Goal: Task Accomplishment & Management: Use online tool/utility

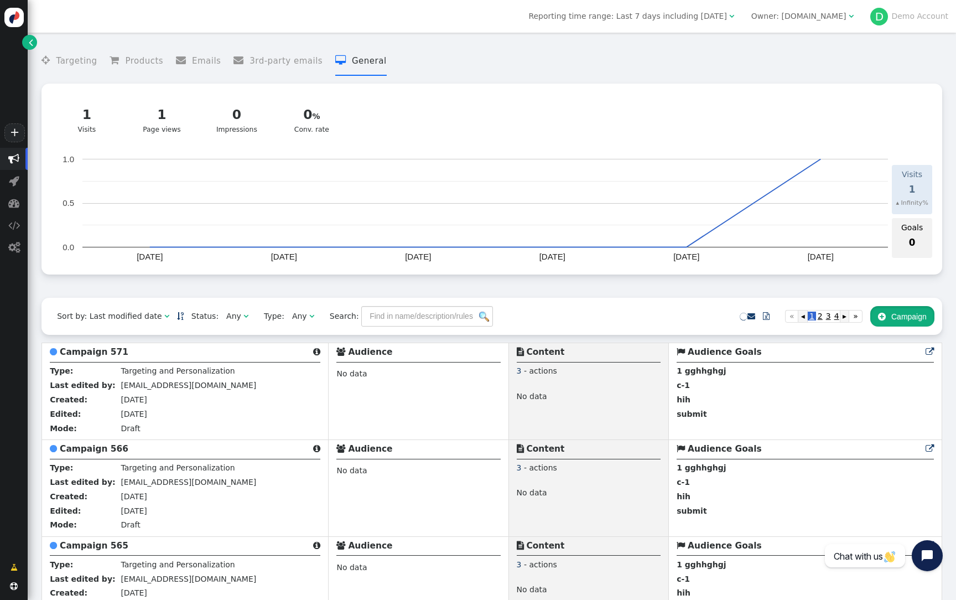
click at [911, 324] on button " Campaign" at bounding box center [902, 316] width 64 height 20
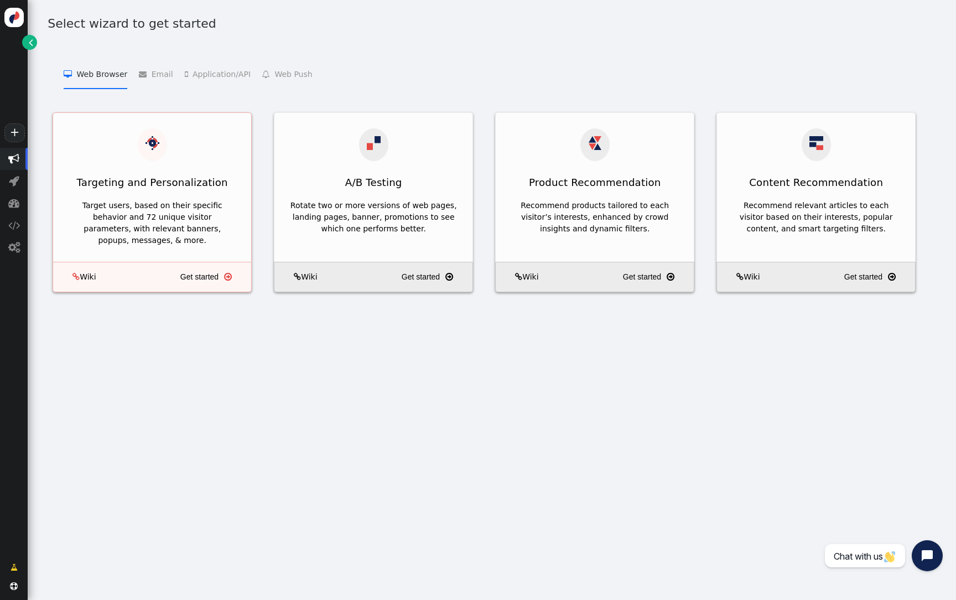
click at [118, 196] on div "Target users, based on their specific behavior and 72 unique visitor parameters…" at bounding box center [152, 229] width 198 height 66
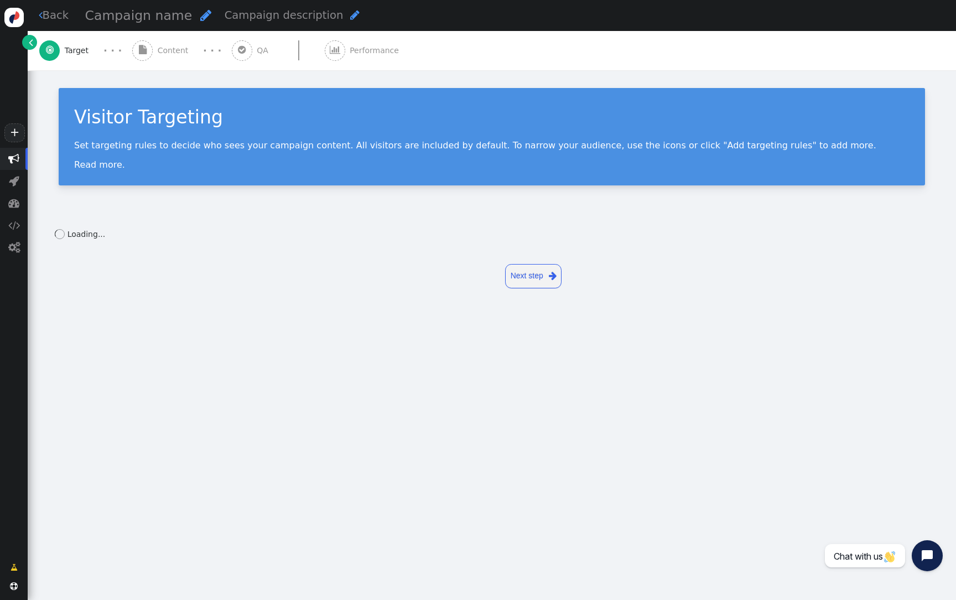
click at [159, 55] on span "Content" at bounding box center [175, 51] width 35 height 12
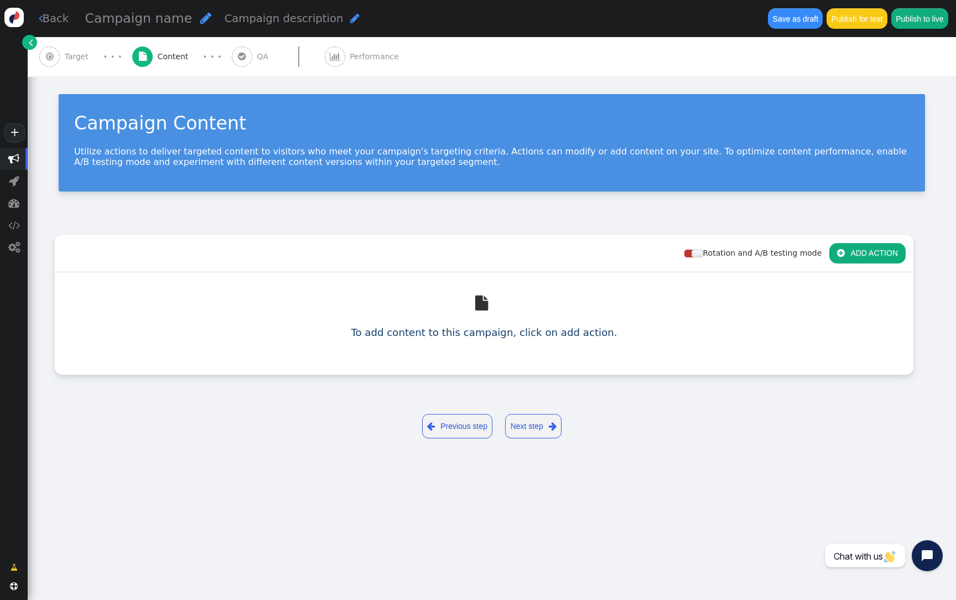
click at [872, 243] on button " ADD ACTION" at bounding box center [867, 253] width 76 height 20
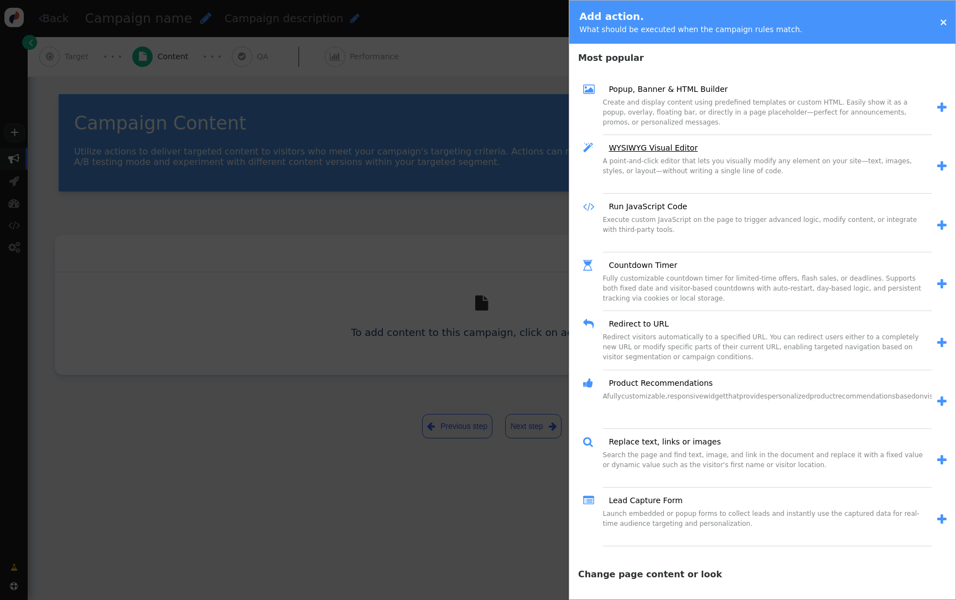
click at [654, 147] on link "WYSIWYG Visual Editor" at bounding box center [649, 148] width 97 height 12
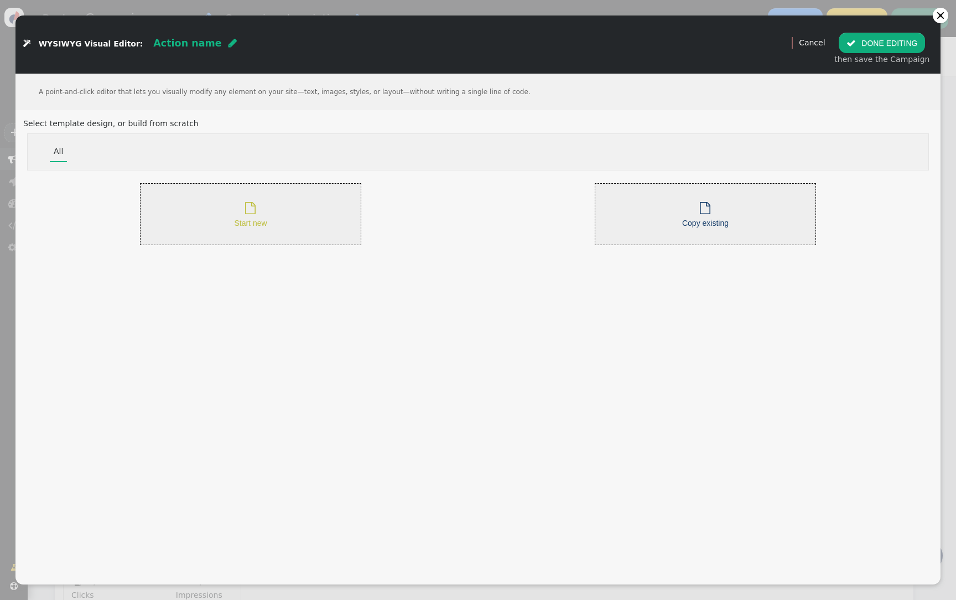
click at [325, 200] on div " Start new" at bounding box center [250, 214] width 221 height 62
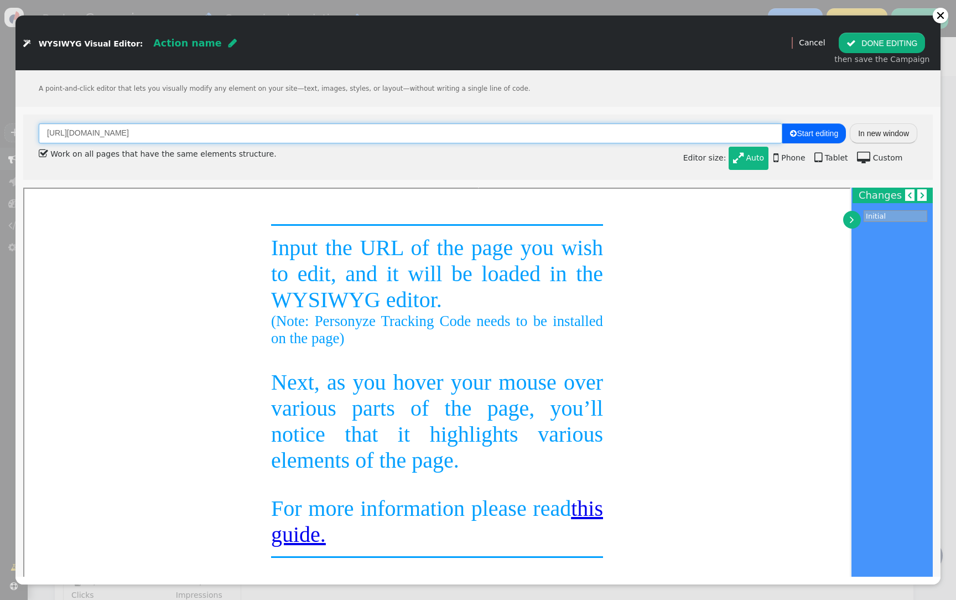
click at [371, 139] on input "http://personyze.com/" at bounding box center [410, 133] width 743 height 20
paste input "s://buttercms"
type input "https://buttercms.com/"
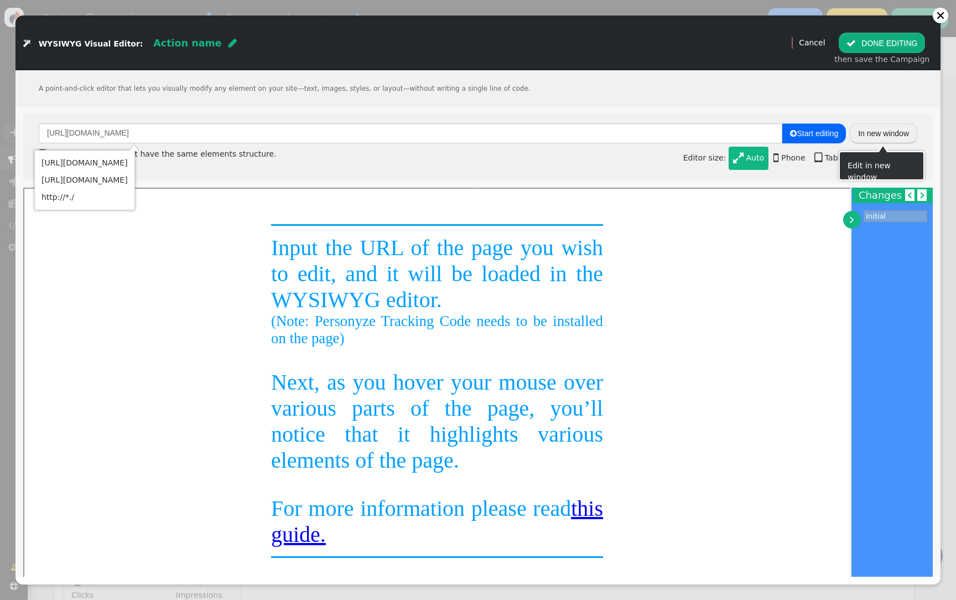
click at [877, 134] on button "In new window" at bounding box center [882, 133] width 67 height 20
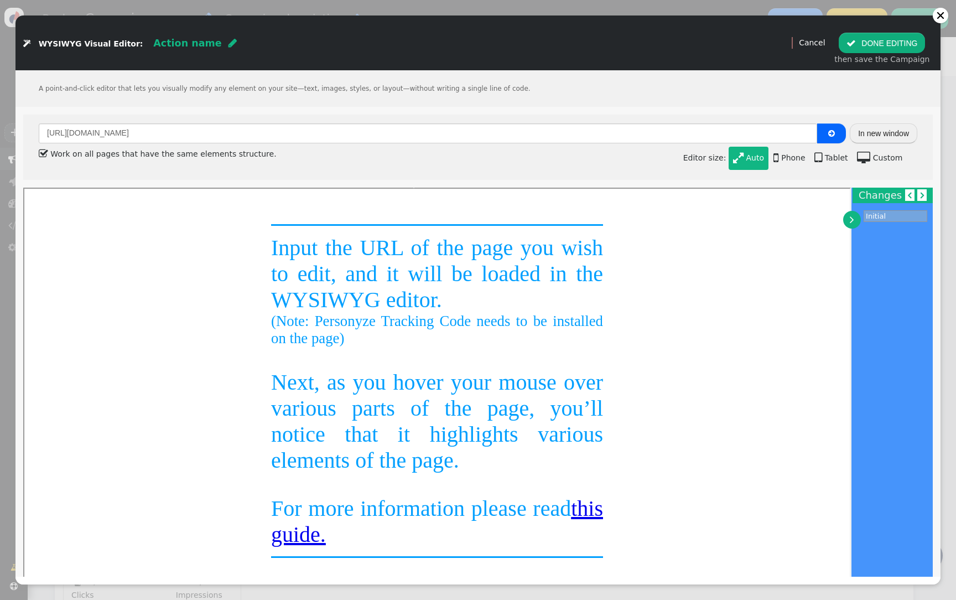
click at [891, 46] on button " DONE EDITING" at bounding box center [881, 43] width 86 height 20
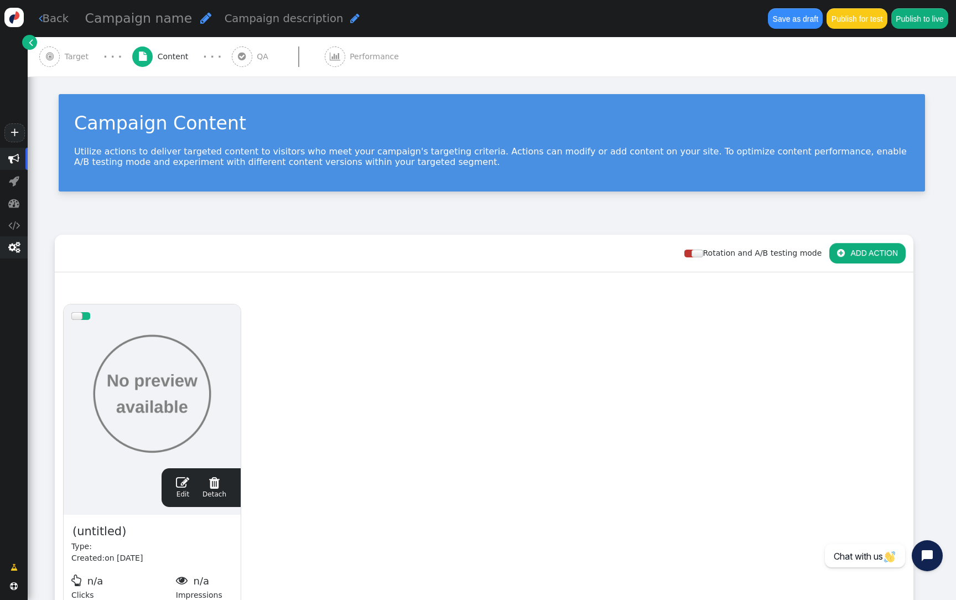
click at [15, 245] on span "" at bounding box center [14, 247] width 12 height 11
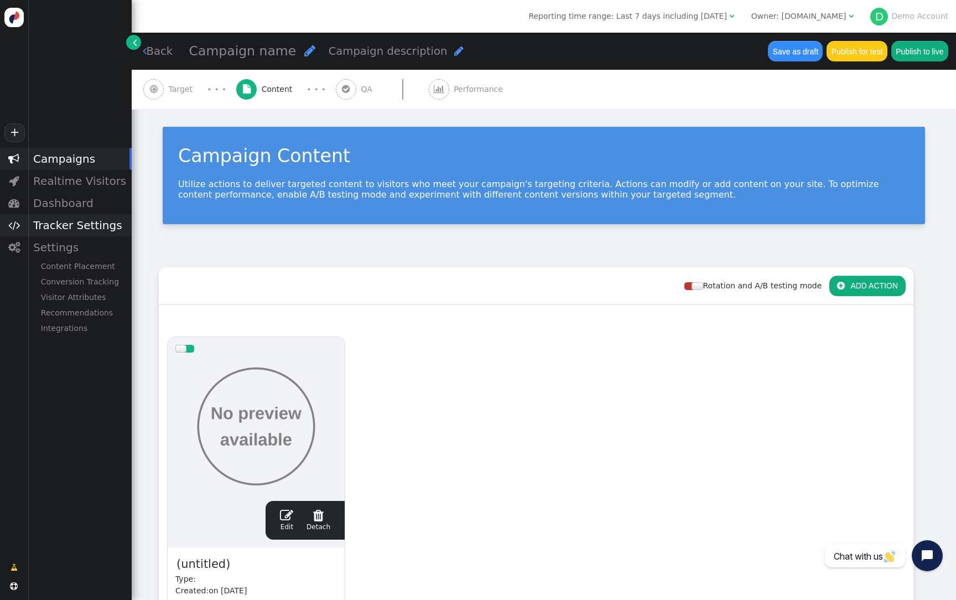
click at [61, 221] on div "Tracker Settings" at bounding box center [80, 225] width 104 height 22
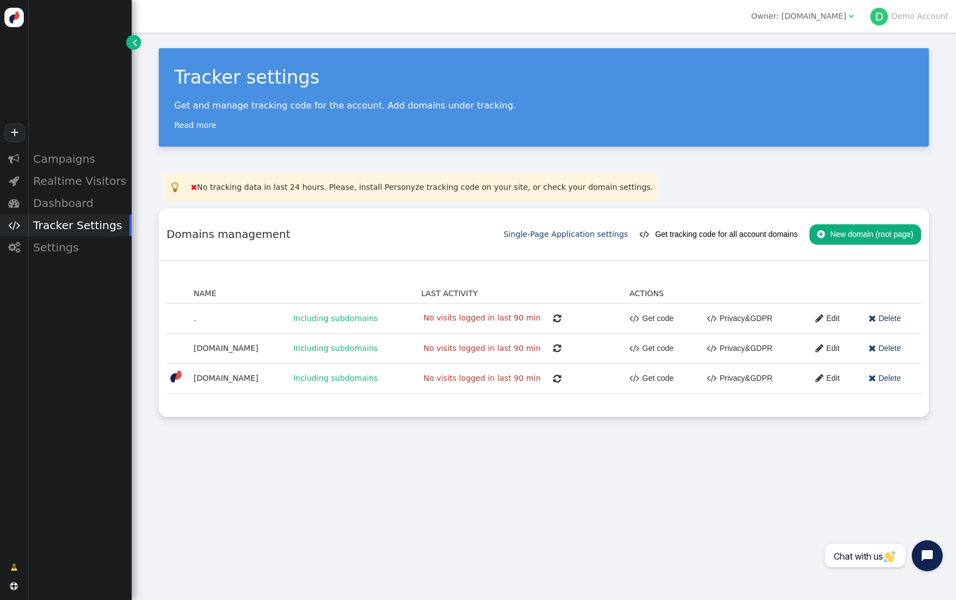
click at [700, 234] on button " Get tracking code for all account domains" at bounding box center [718, 234] width 158 height 20
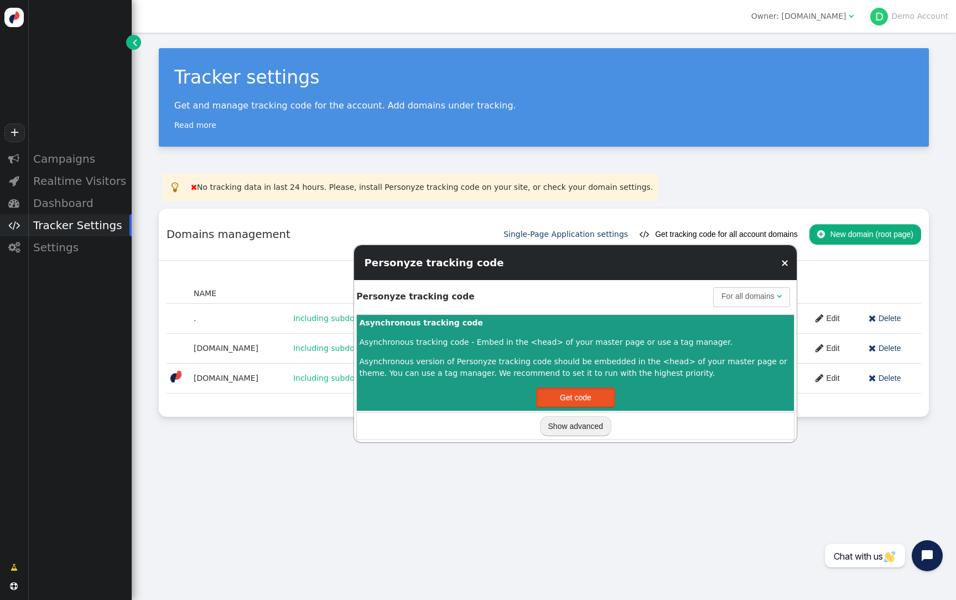
click at [570, 390] on button "Get code" at bounding box center [575, 397] width 79 height 20
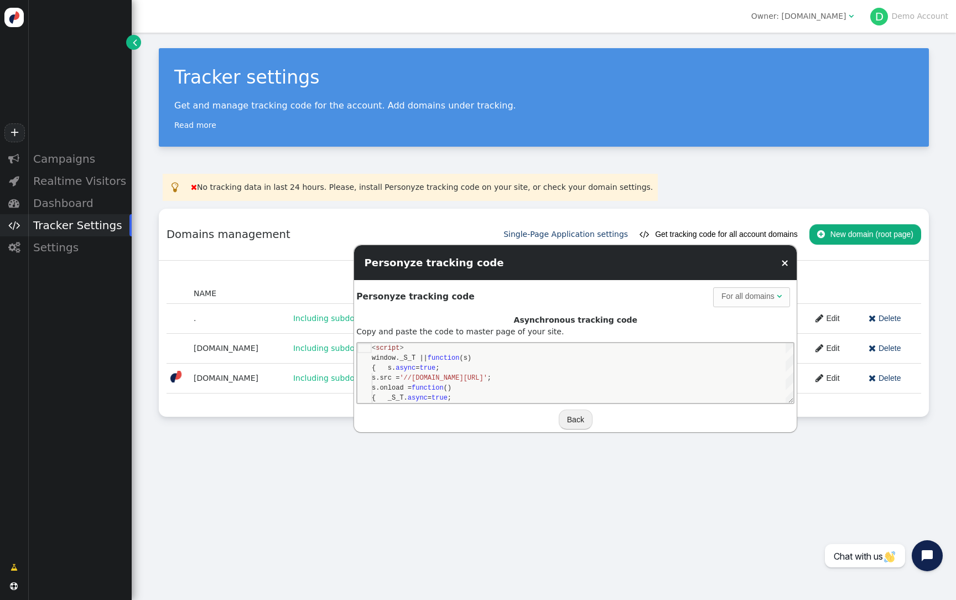
scroll to position [100, 0]
click at [505, 355] on div "window._S_T || function (s)" at bounding box center [582, 357] width 421 height 10
type textarea "<script> window._S_T || function(s) { s.async = true; s.src = '//counter.person…"
click at [348, 197] on td " No tracking data in last 24 hours. Please, install Personyze tracking code on…" at bounding box center [422, 187] width 470 height 25
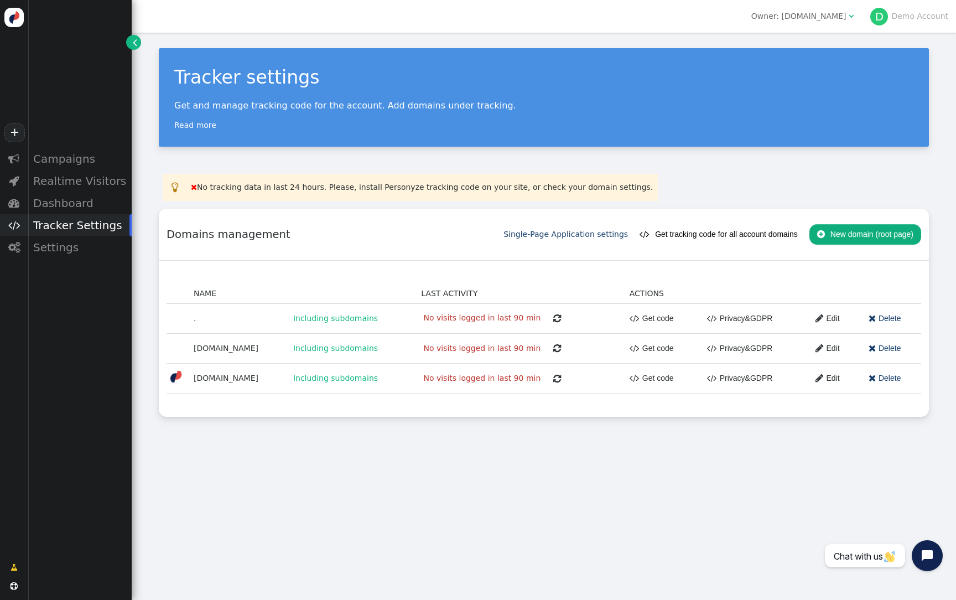
scroll to position [100, 0]
click at [16, 134] on link "+" at bounding box center [14, 132] width 20 height 19
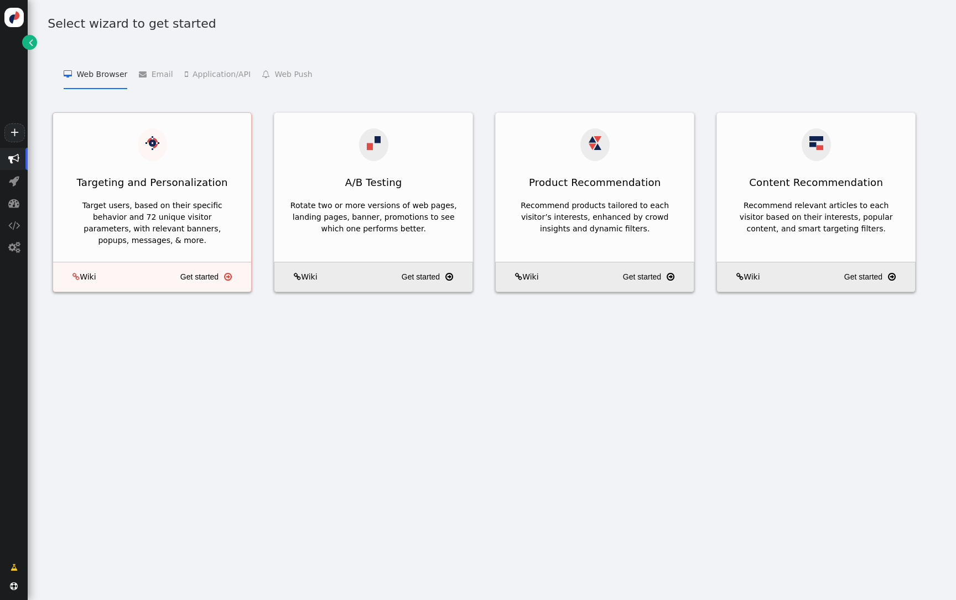
click at [176, 157] on div "Targeting and Personalization" at bounding box center [152, 154] width 198 height 83
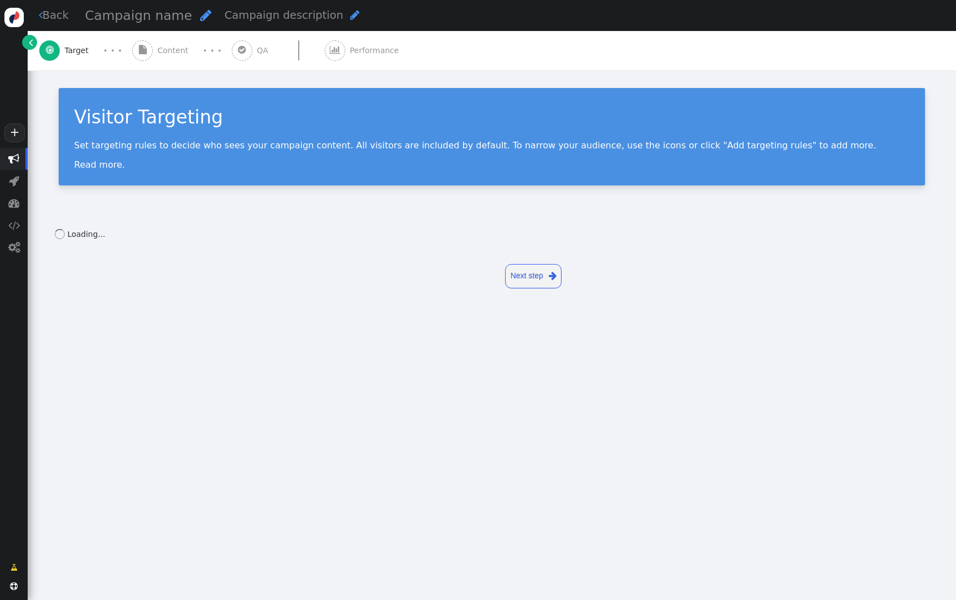
click at [173, 64] on div " Content" at bounding box center [162, 50] width 61 height 39
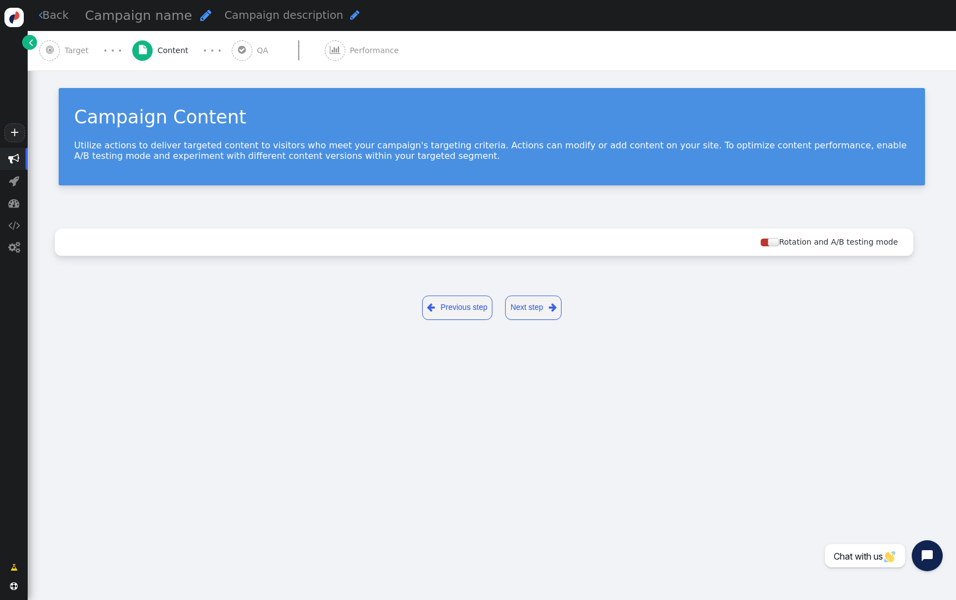
click at [87, 48] on span "Target" at bounding box center [79, 51] width 29 height 12
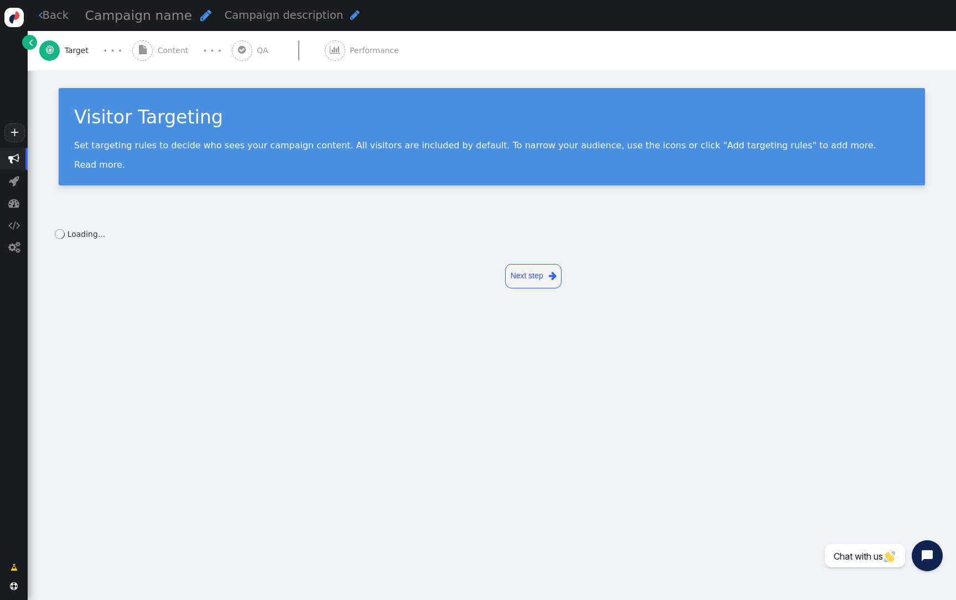
click at [183, 46] on span "Content" at bounding box center [175, 51] width 35 height 12
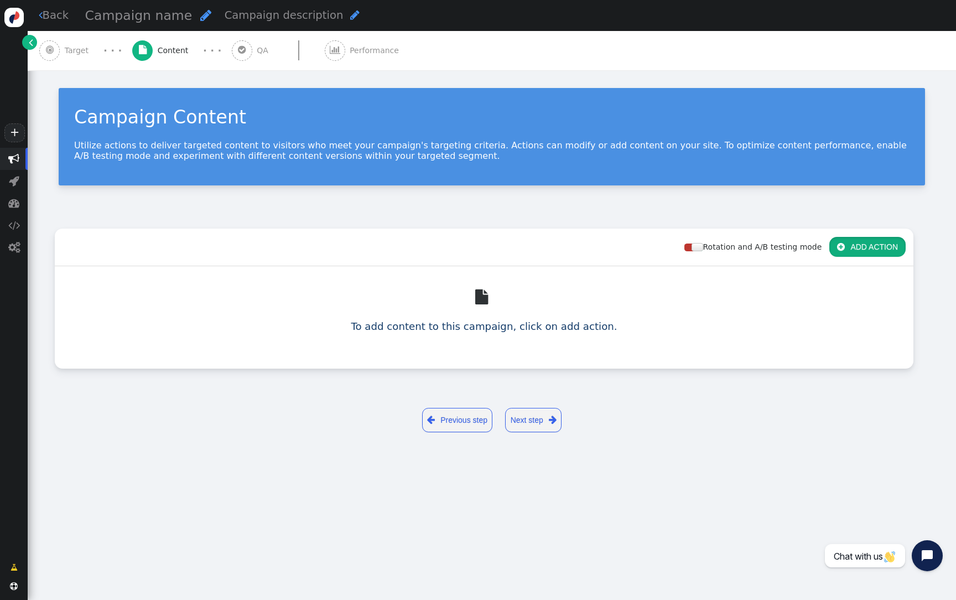
click at [857, 252] on button " ADD ACTION" at bounding box center [867, 247] width 76 height 20
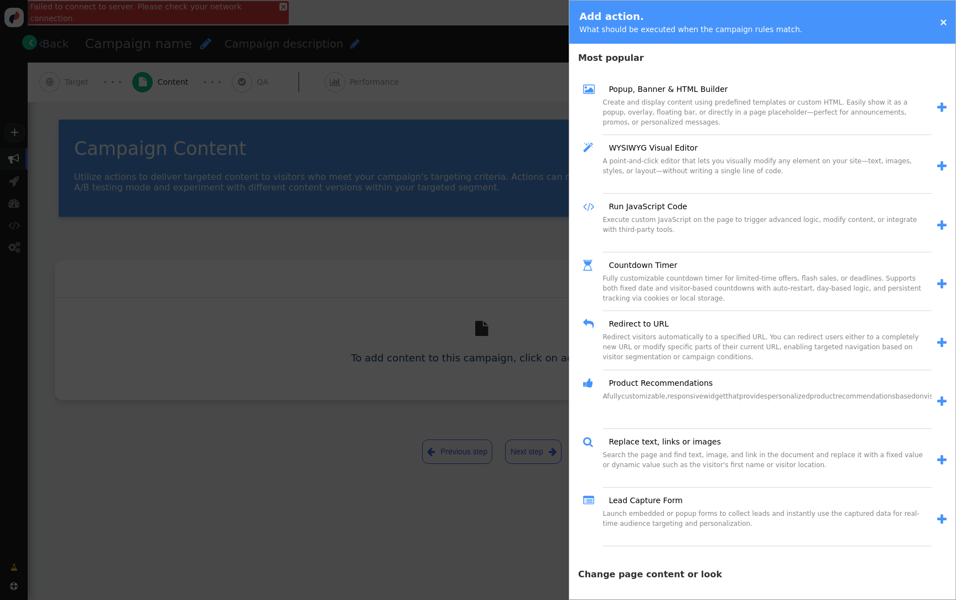
click at [497, 129] on div at bounding box center [478, 300] width 956 height 600
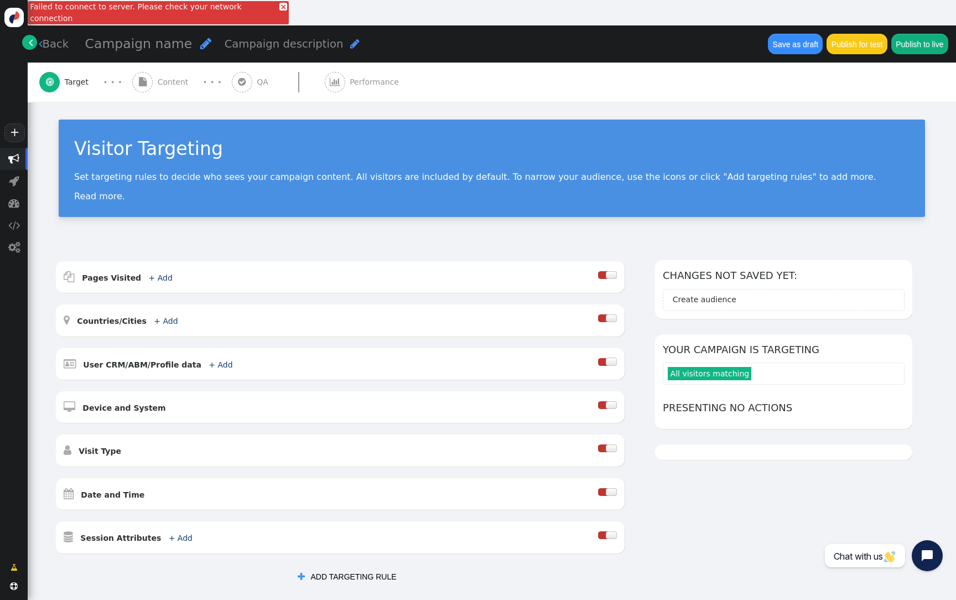
click at [279, 8] on link "×" at bounding box center [283, 7] width 8 height 8
click at [26, 43] on link "" at bounding box center [29, 42] width 15 height 15
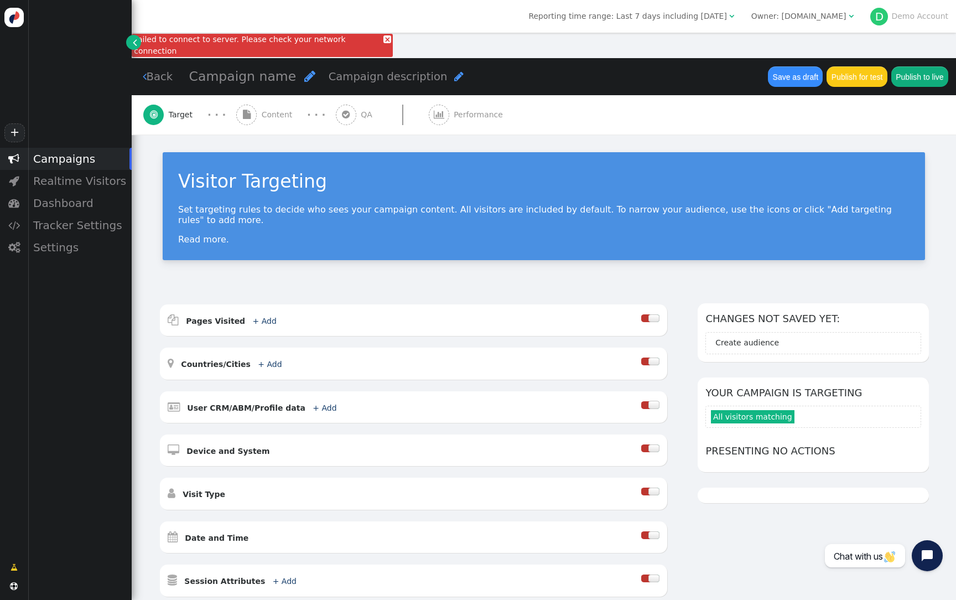
click at [913, 22] on span "D Demo Account" at bounding box center [909, 17] width 78 height 18
click at [914, 14] on link "D Demo Account" at bounding box center [909, 16] width 78 height 9
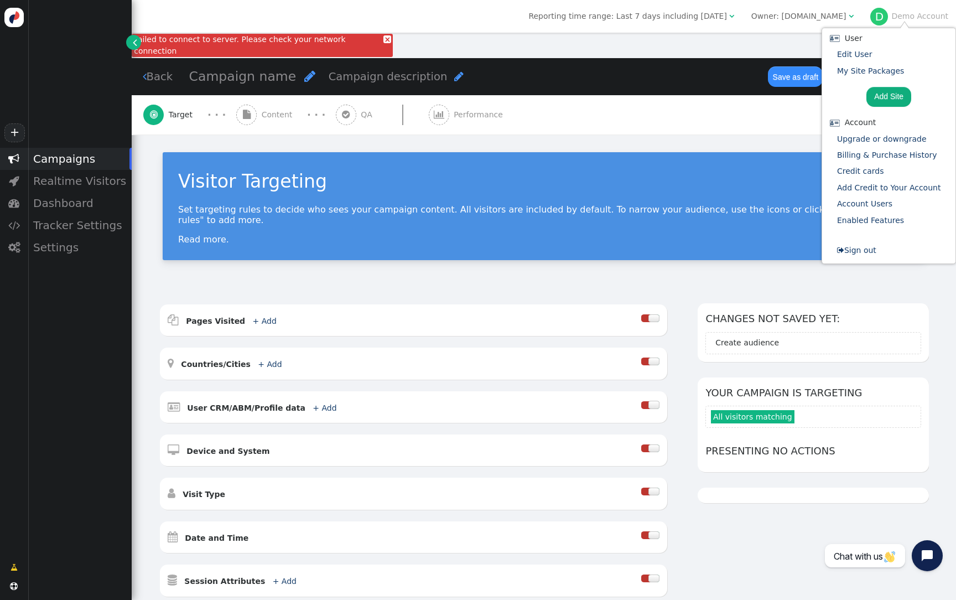
click at [874, 256] on form " Sign out" at bounding box center [856, 250] width 59 height 16
click at [874, 253] on link " Sign out" at bounding box center [856, 250] width 39 height 9
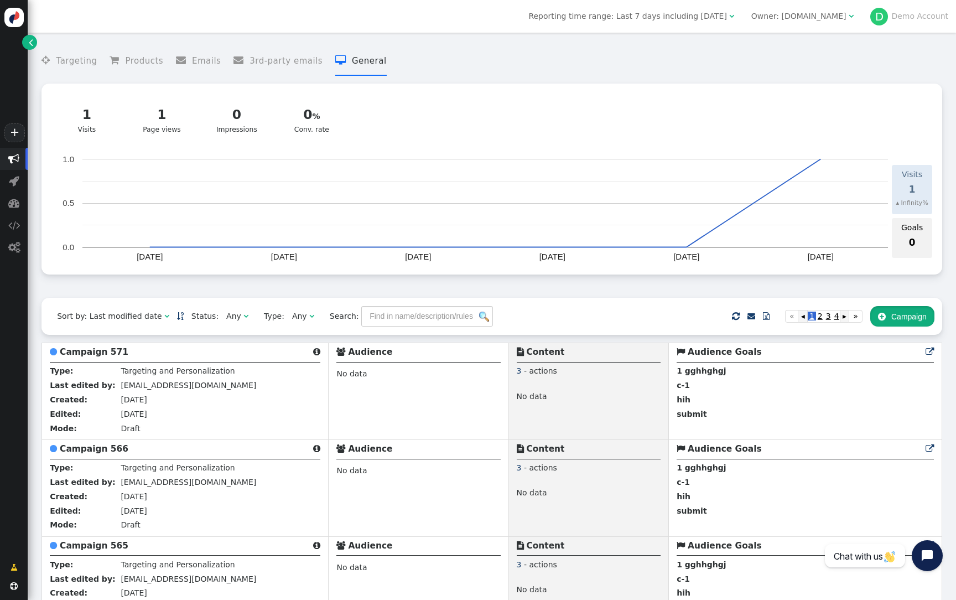
click at [905, 314] on button " Campaign" at bounding box center [902, 316] width 64 height 20
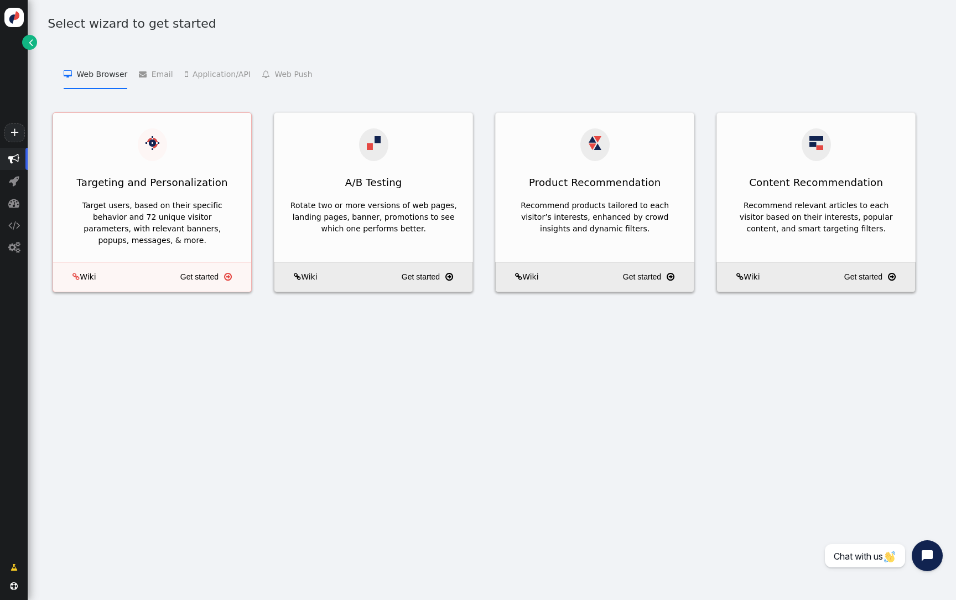
click at [206, 172] on div "Targeting and Personalization" at bounding box center [152, 182] width 198 height 27
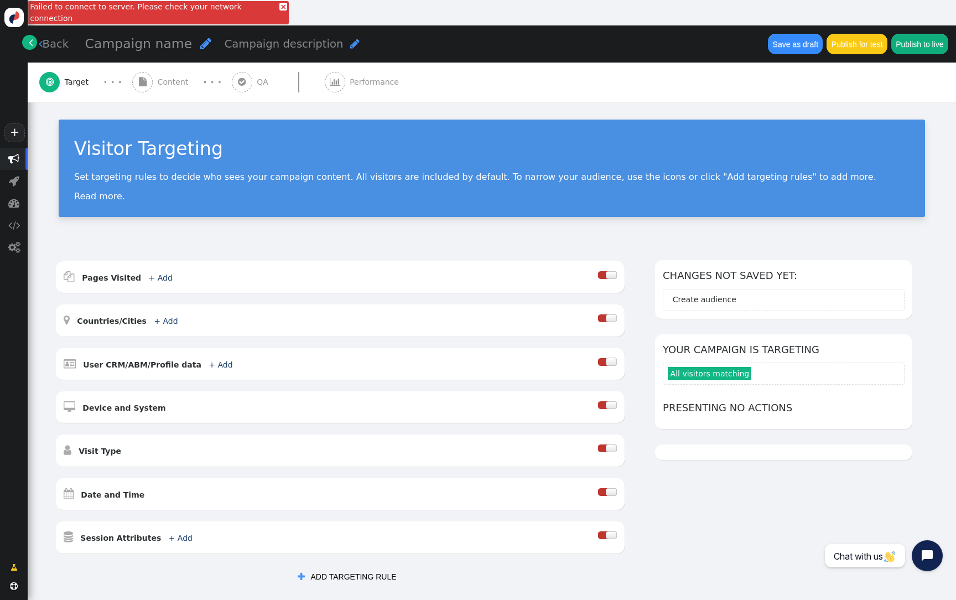
click at [393, 106] on div "Visitor Targeting Set targeting rules to decide who sees your campaign content.…" at bounding box center [492, 173] width 928 height 143
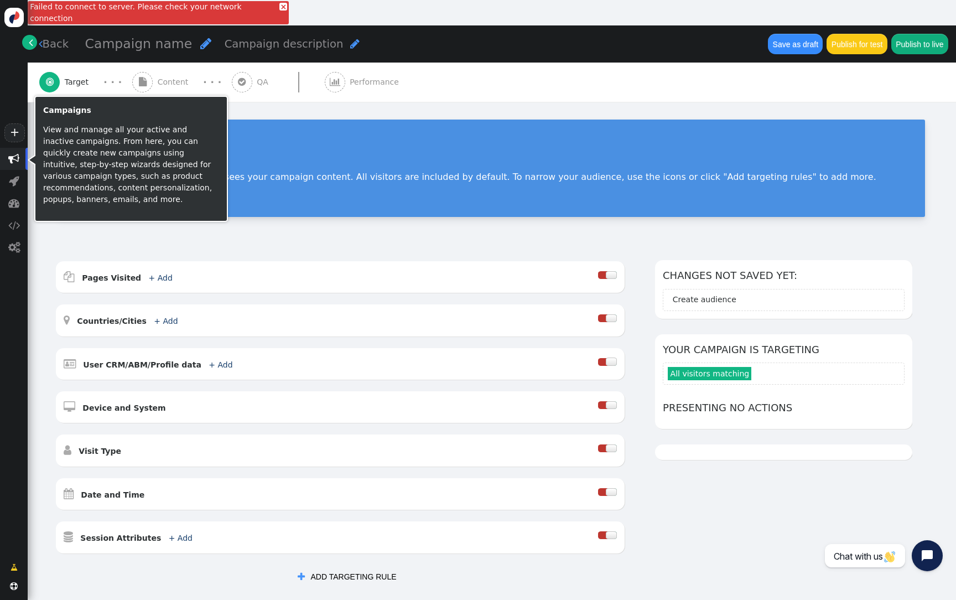
click at [8, 162] on span "" at bounding box center [13, 158] width 11 height 11
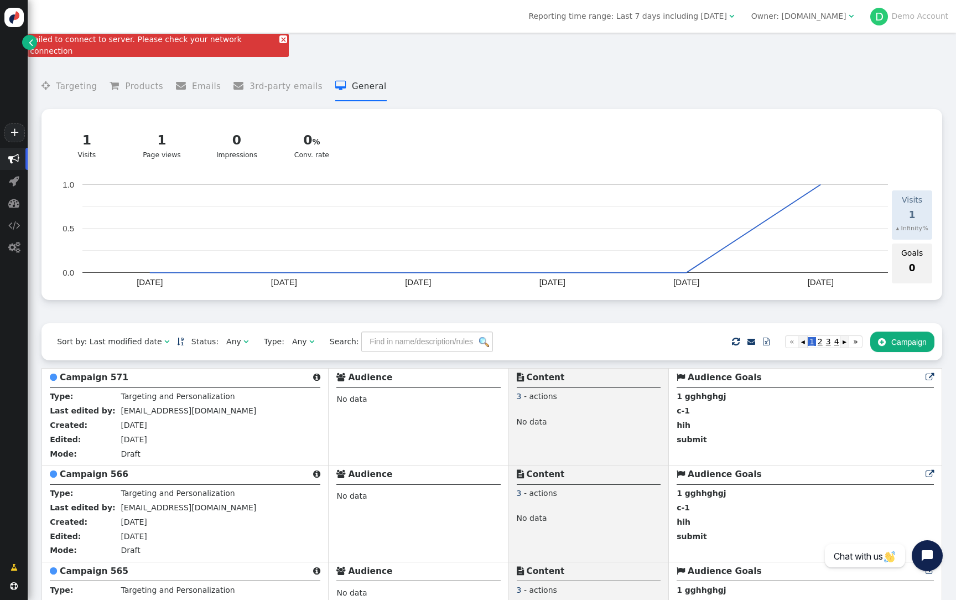
click at [279, 38] on link "×" at bounding box center [283, 39] width 8 height 8
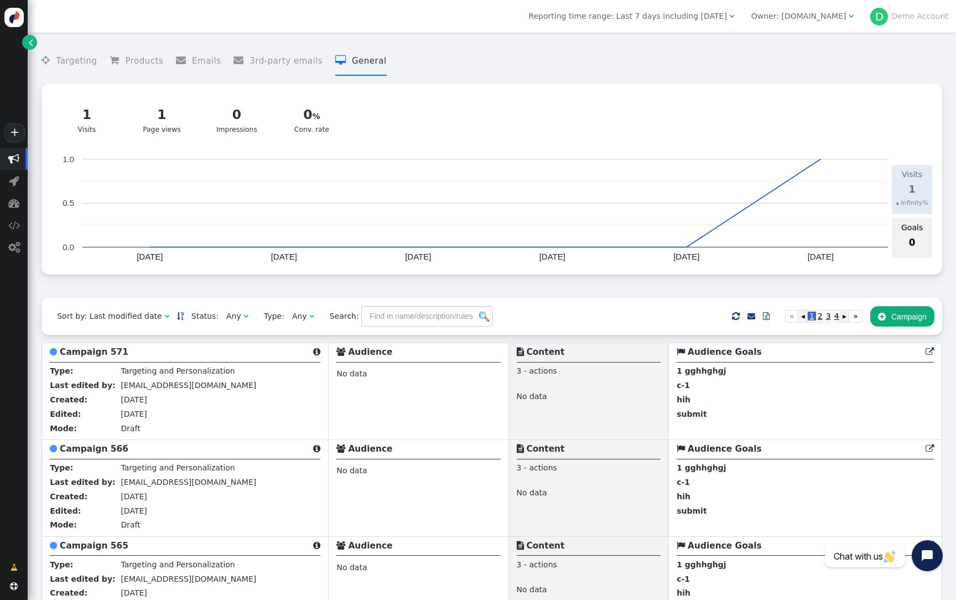
click at [807, 14] on div "Owner: [DOMAIN_NAME]" at bounding box center [798, 17] width 95 height 12
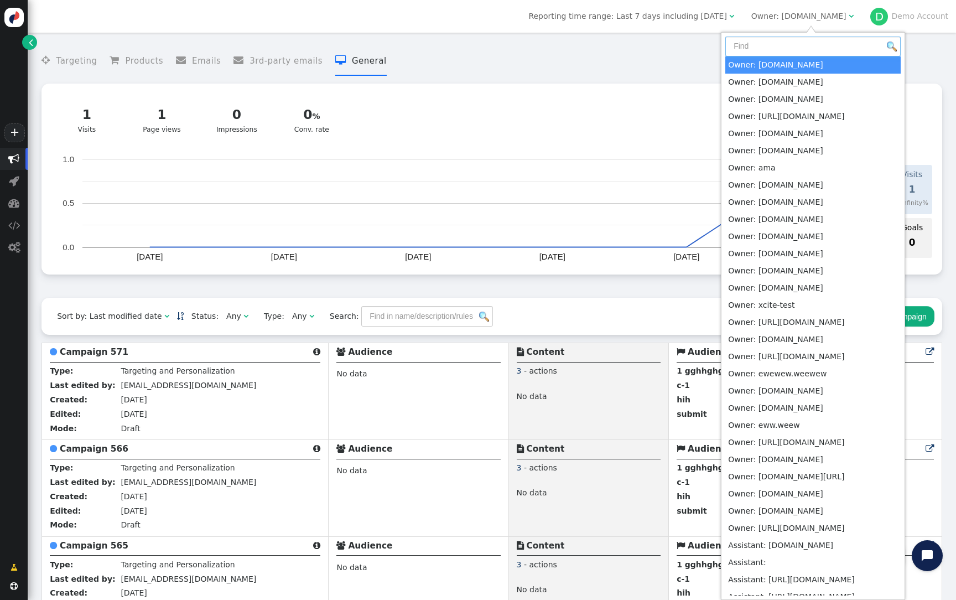
click at [797, 47] on input "text" at bounding box center [812, 47] width 175 height 20
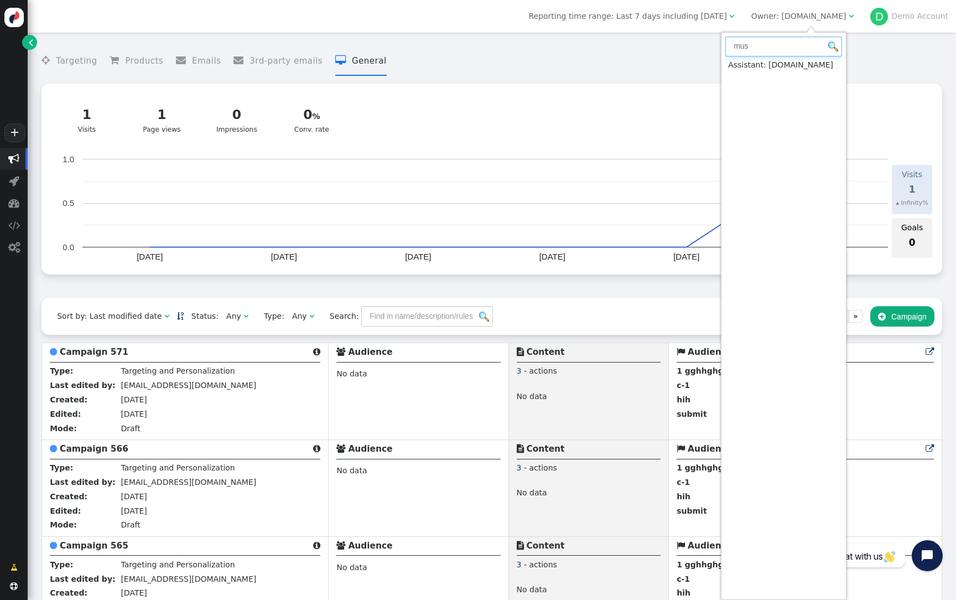
type input "mus"
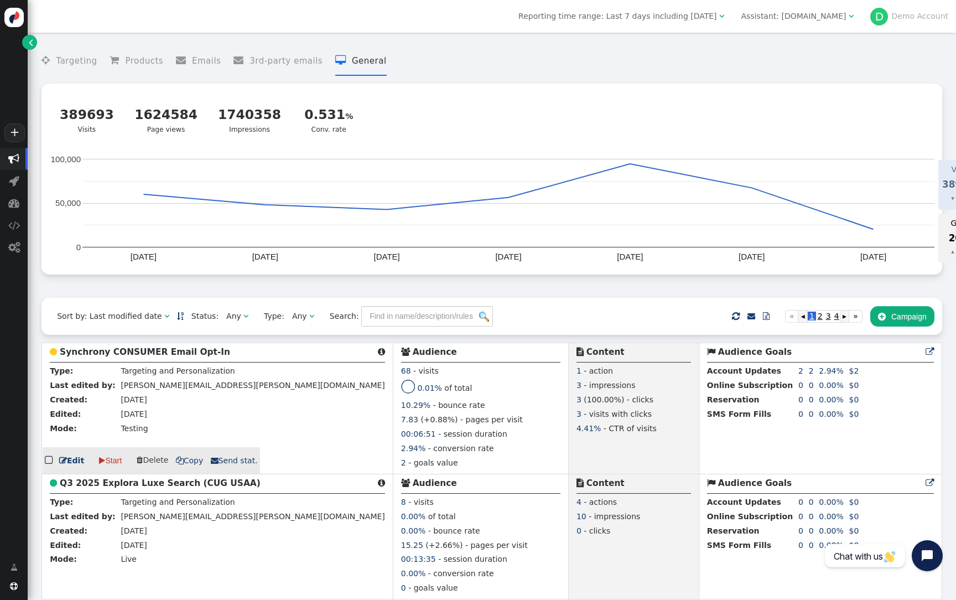
click at [161, 354] on b "Synchrony CONSUMER Email Opt-In" at bounding box center [145, 352] width 170 height 10
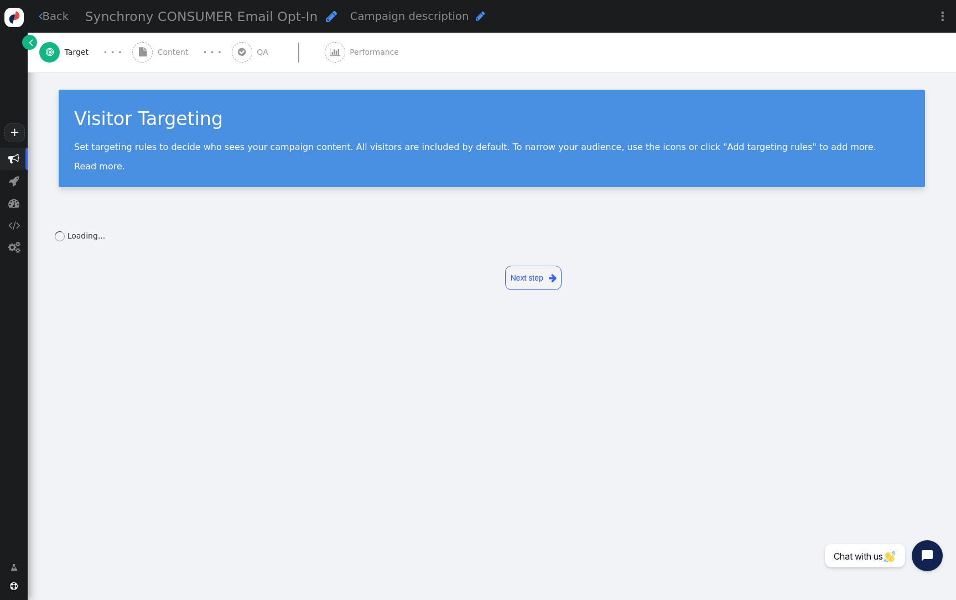
click at [165, 56] on span "Content" at bounding box center [175, 52] width 35 height 12
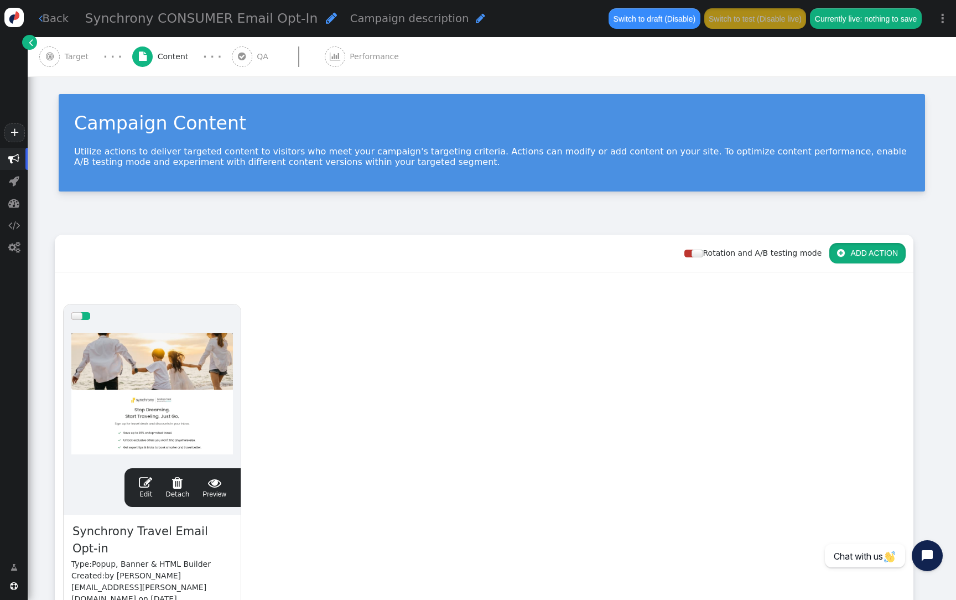
click at [870, 253] on button " ADD ACTION" at bounding box center [867, 253] width 76 height 20
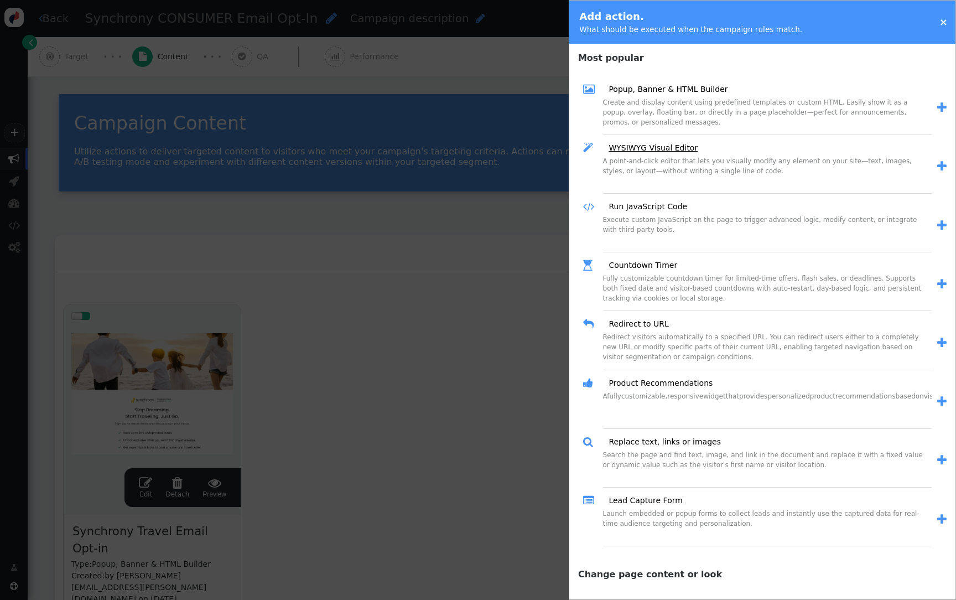
click at [652, 148] on link "WYSIWYG Visual Editor" at bounding box center [649, 148] width 97 height 12
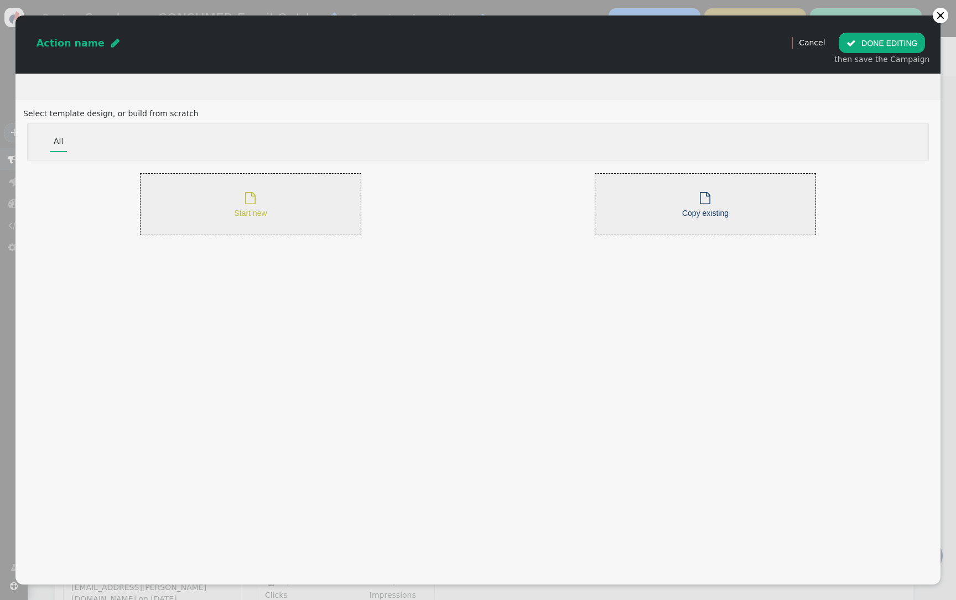
click at [319, 223] on div " Start new" at bounding box center [250, 204] width 221 height 62
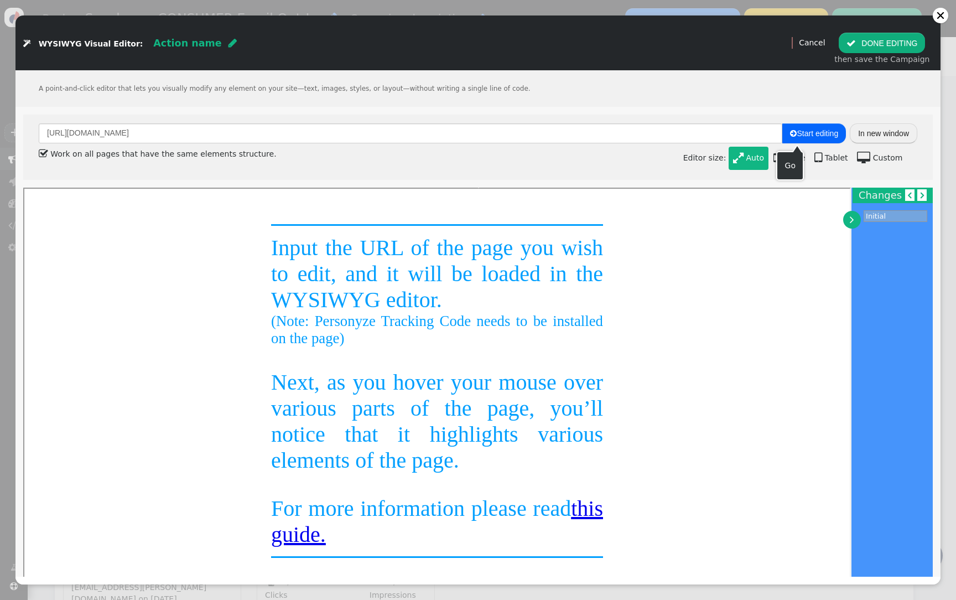
click at [898, 129] on button "In new window" at bounding box center [882, 133] width 67 height 20
click at [877, 45] on button " DONE EDITING" at bounding box center [881, 43] width 86 height 20
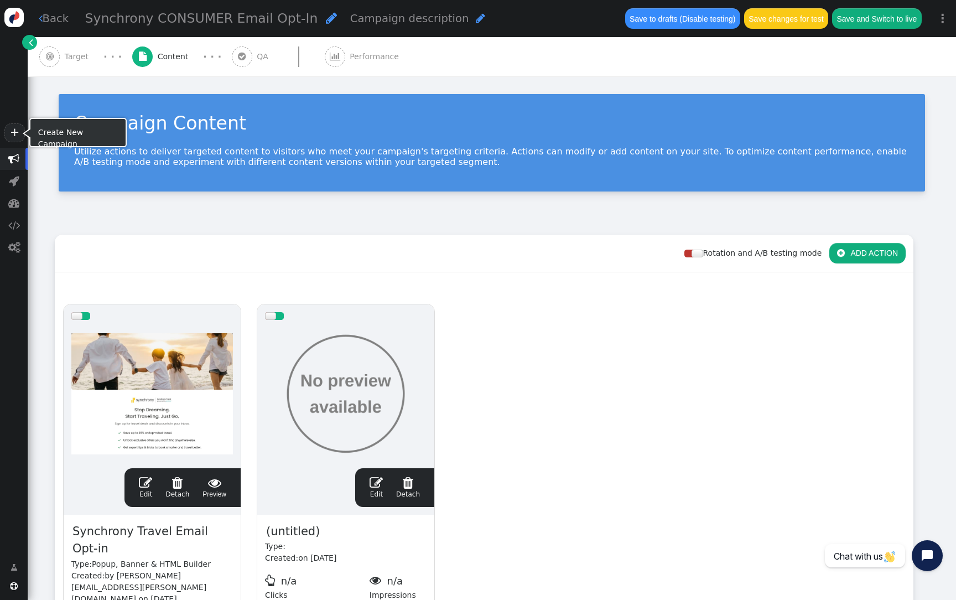
click at [13, 164] on span "" at bounding box center [13, 158] width 11 height 11
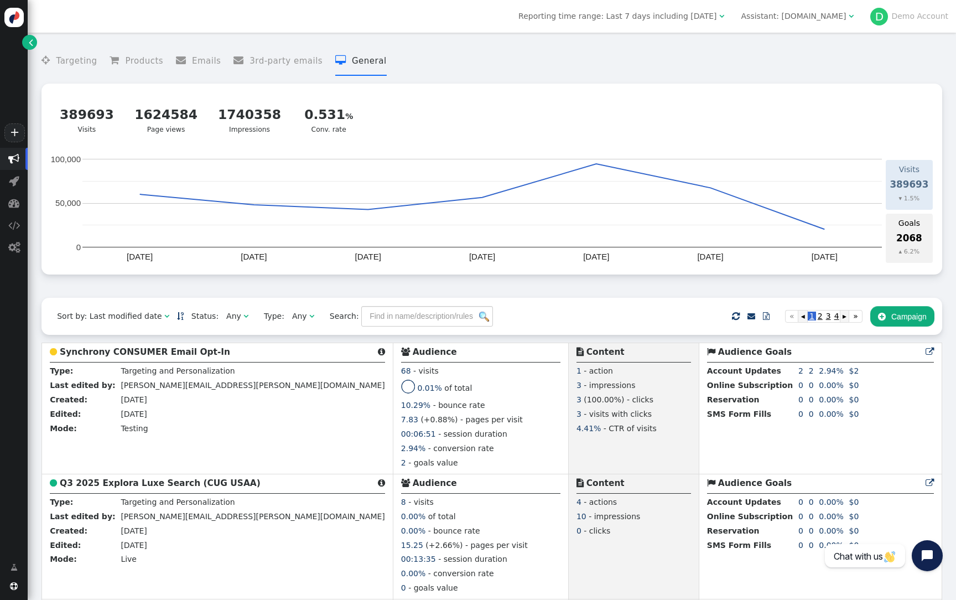
click at [623, 71] on menu " Targeting  Products  Emails  3rd-party emails  General" at bounding box center [491, 60] width 900 height 29
click at [788, 11] on div "Assistant: [DOMAIN_NAME]" at bounding box center [793, 17] width 105 height 12
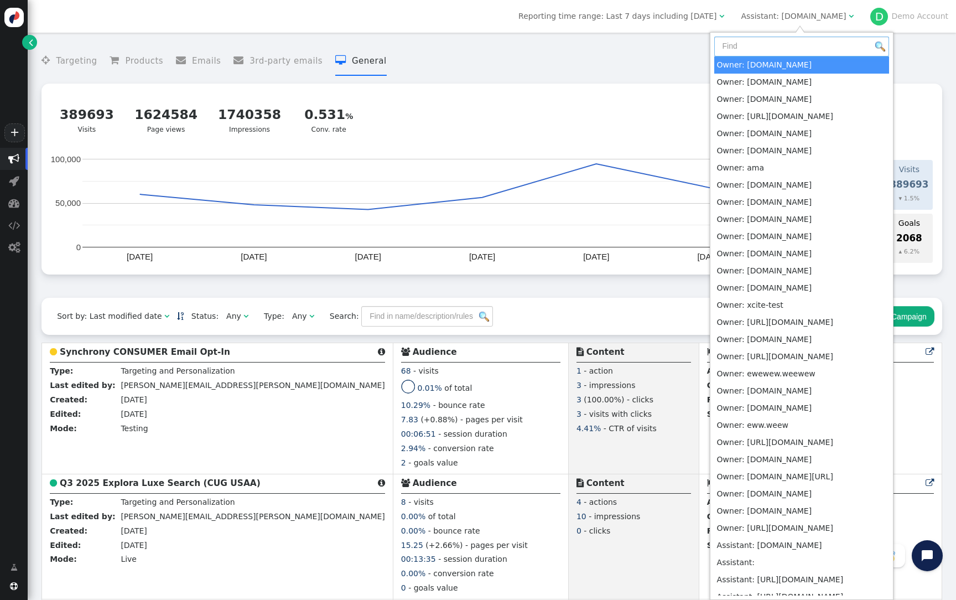
click at [777, 46] on input "text" at bounding box center [801, 47] width 175 height 20
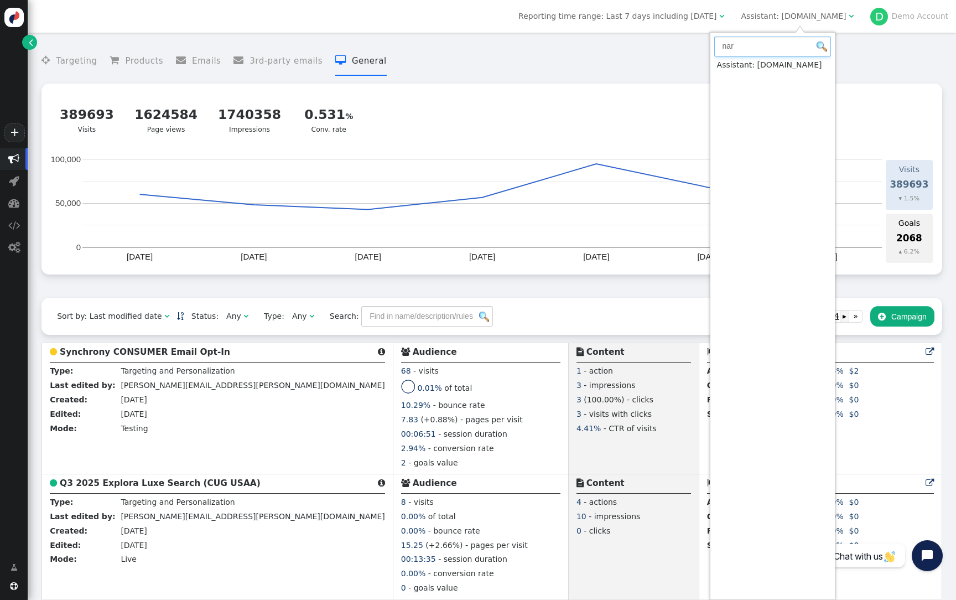
type input "nar"
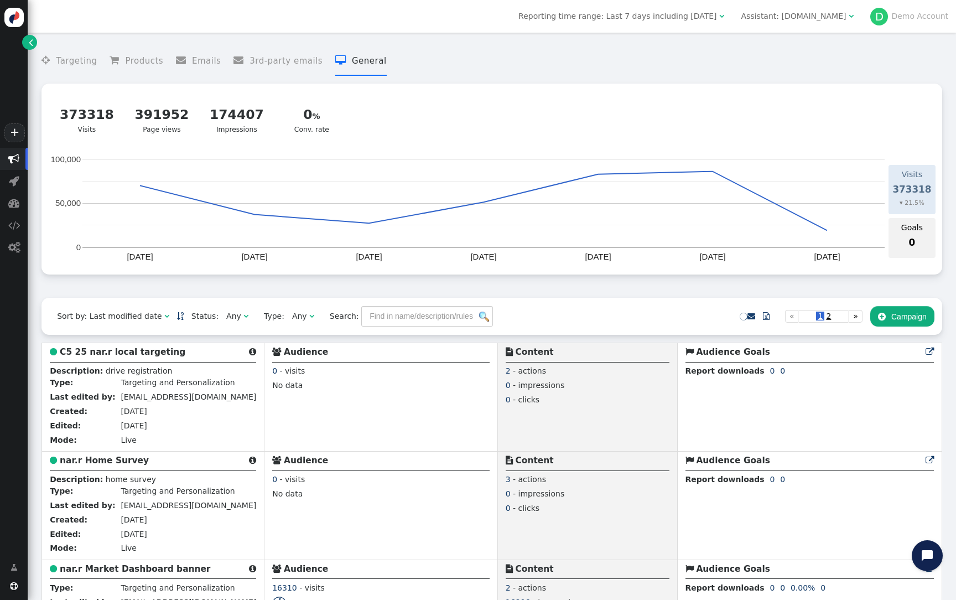
click at [892, 325] on button " Campaign" at bounding box center [902, 316] width 64 height 20
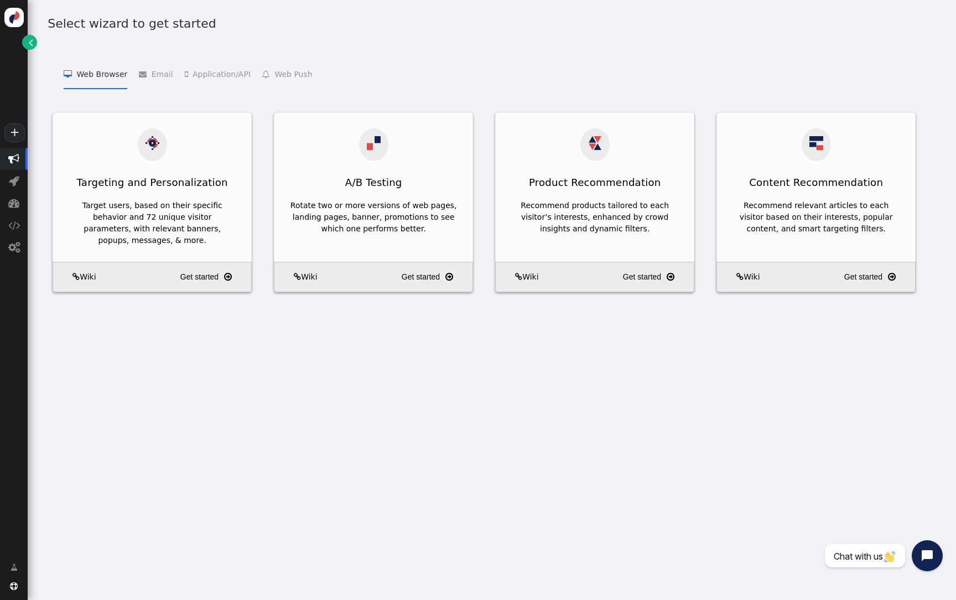
click at [37, 44] on div "Select wizard to get started  Web Browser   Targeting and Personalization    …" at bounding box center [492, 160] width 928 height 321
click at [36, 43] on link "" at bounding box center [29, 42] width 15 height 15
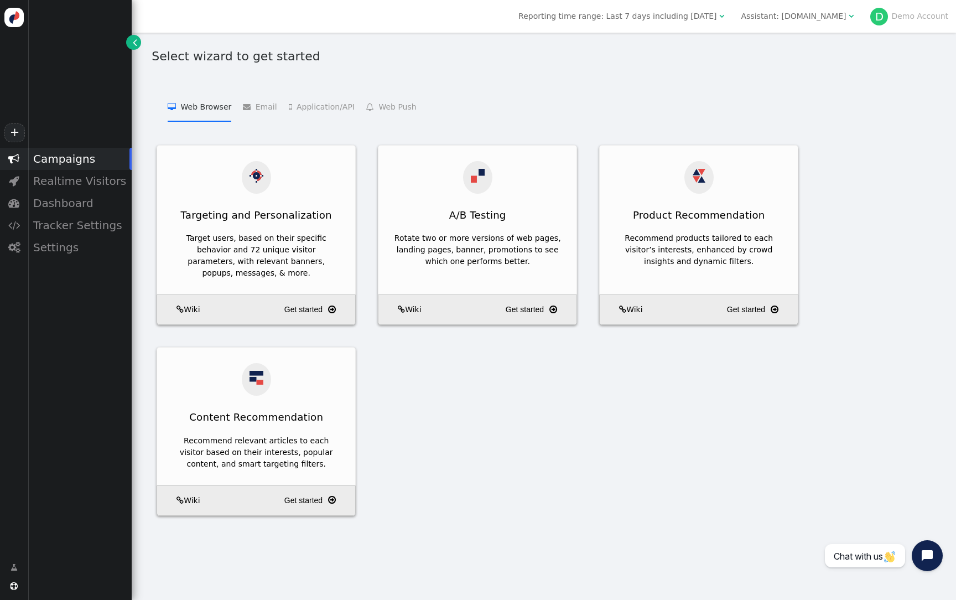
click at [813, 12] on div "Assistant: [DOMAIN_NAME]" at bounding box center [793, 17] width 105 height 12
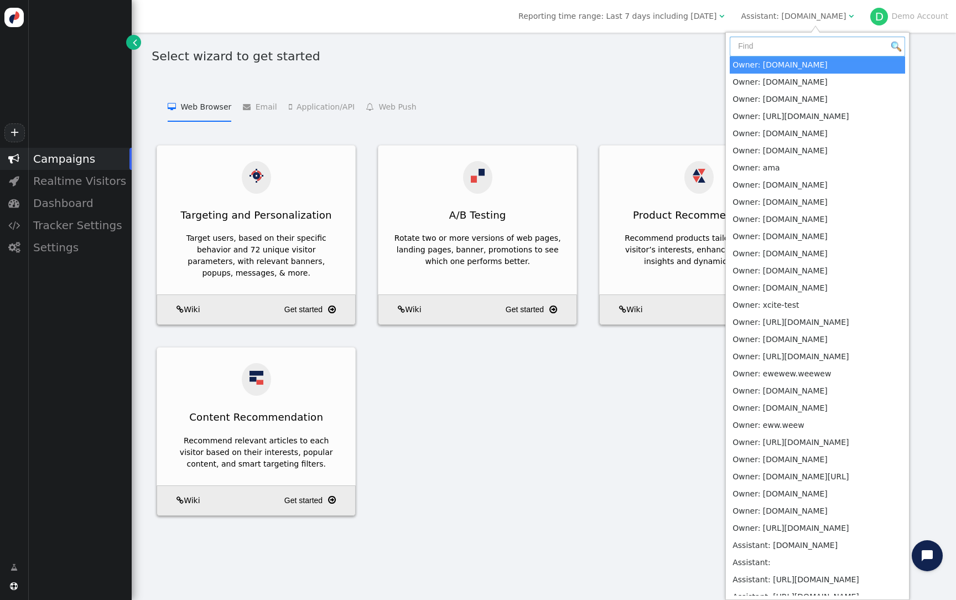
click at [807, 42] on input "text" at bounding box center [816, 47] width 175 height 20
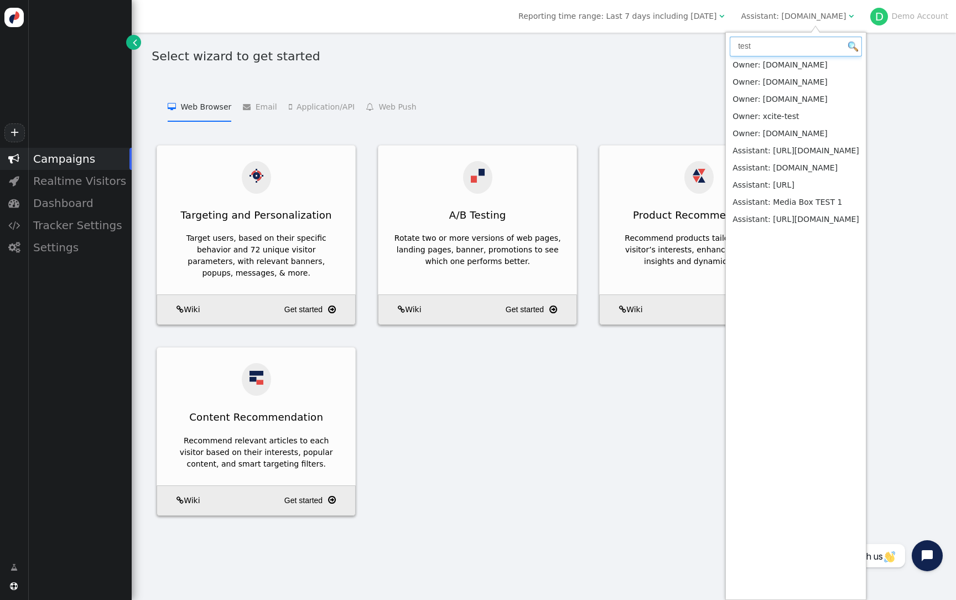
type input "test"
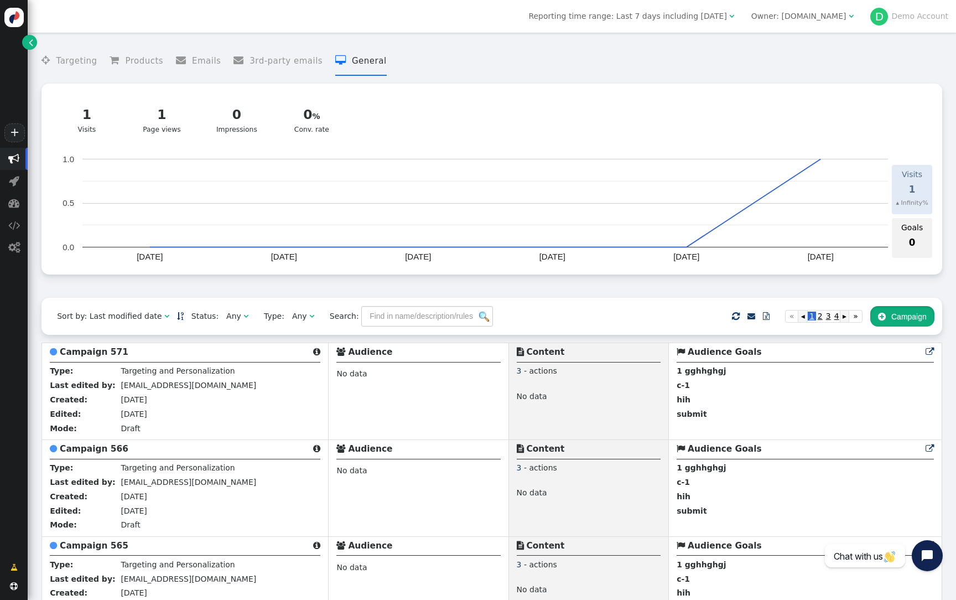
click at [910, 326] on button " Campaign" at bounding box center [902, 316] width 64 height 20
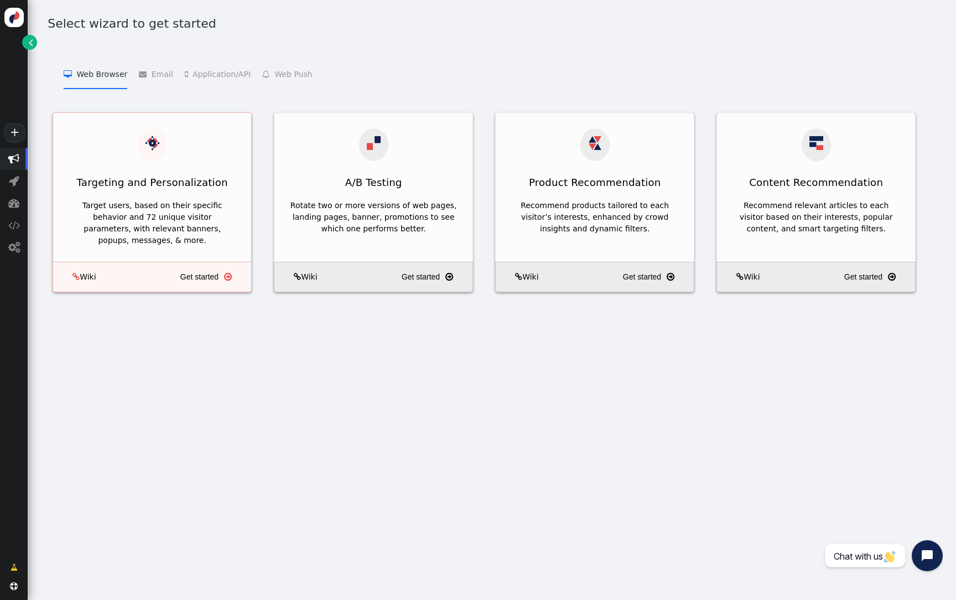
click at [186, 124] on div "Targeting and Personalization" at bounding box center [152, 154] width 198 height 83
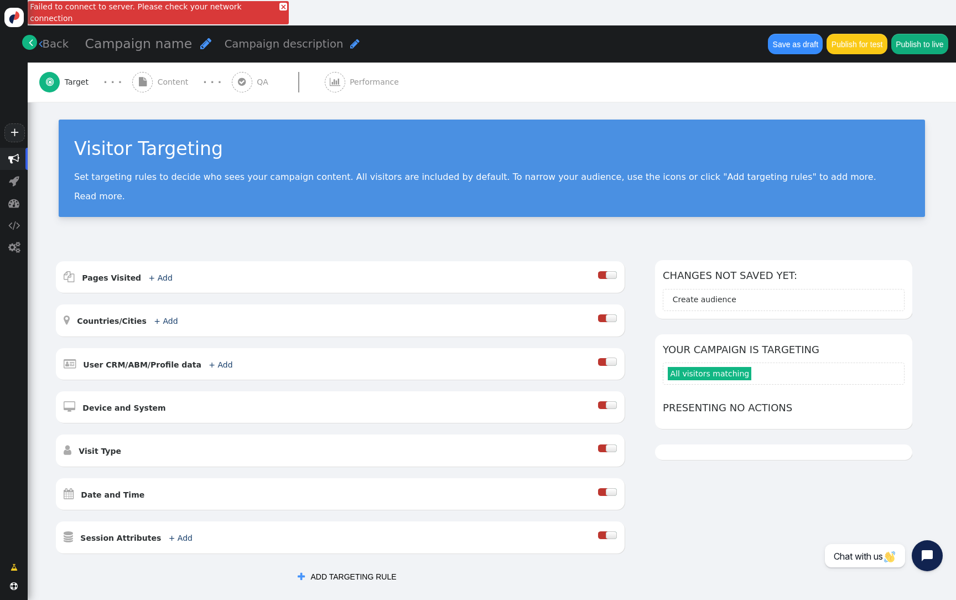
click at [30, 40] on span "" at bounding box center [31, 43] width 4 height 12
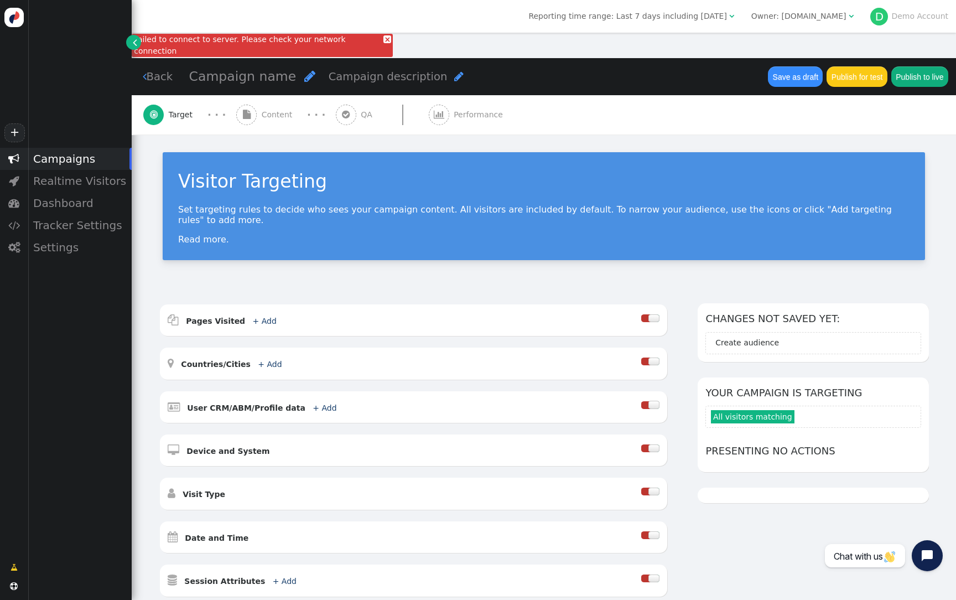
click at [820, 7] on div "Reporting time range: Last 7 days including today  Owner: test-demo.com  D De…" at bounding box center [544, 16] width 824 height 33
click at [820, 15] on div "Owner: test-demo.com" at bounding box center [798, 17] width 95 height 12
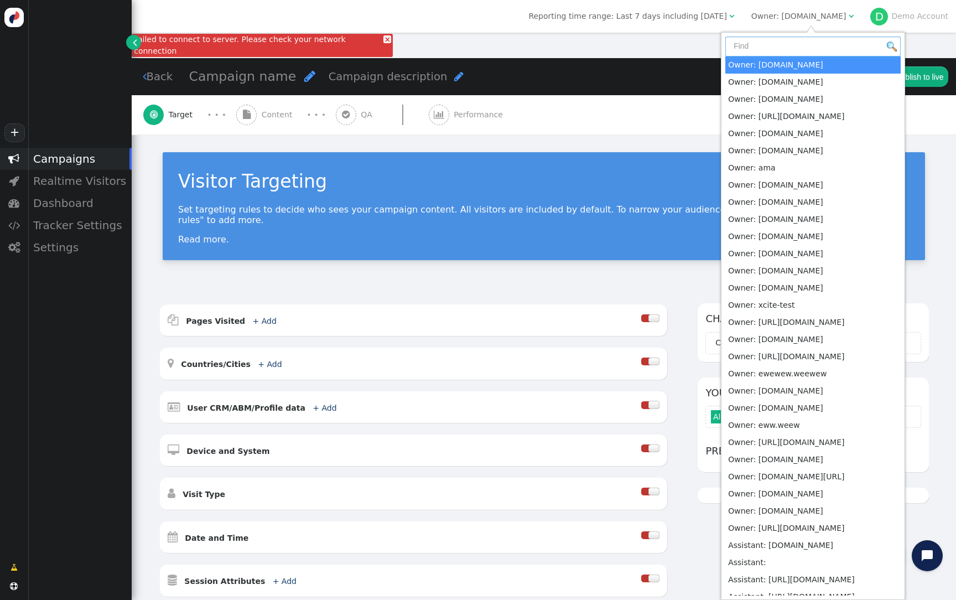
click at [817, 47] on input "text" at bounding box center [812, 47] width 175 height 20
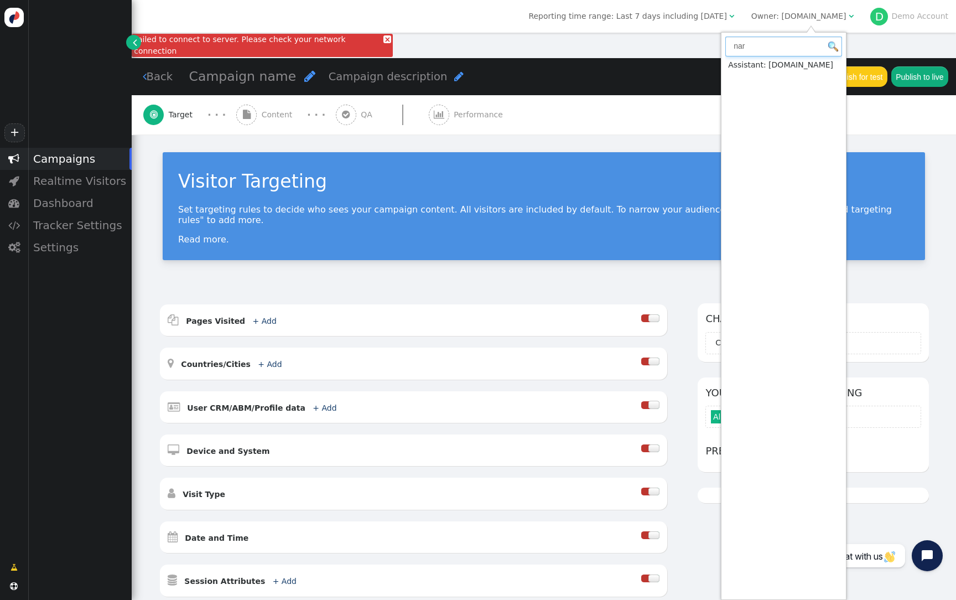
type input "nar"
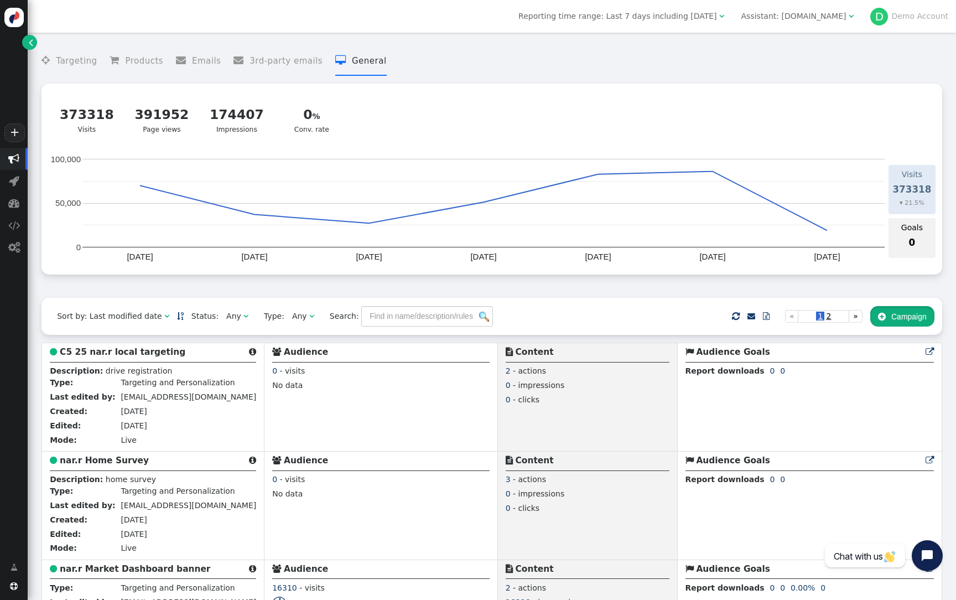
click at [914, 319] on button " Campaign" at bounding box center [902, 316] width 64 height 20
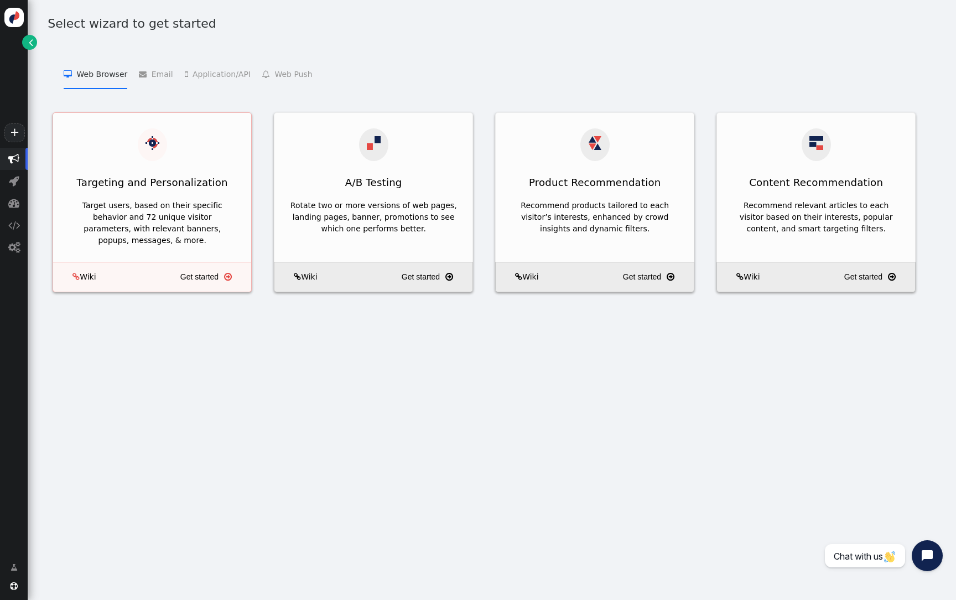
click at [207, 200] on div "Target users, based on their specific behavior and 72 unique visitor parameters…" at bounding box center [152, 223] width 167 height 46
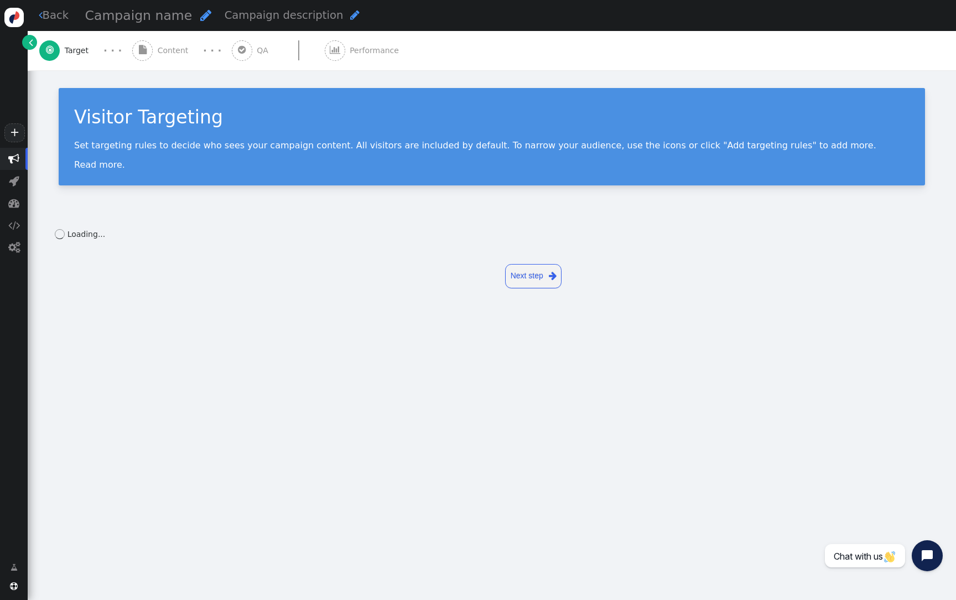
click at [166, 50] on span "Content" at bounding box center [175, 51] width 35 height 12
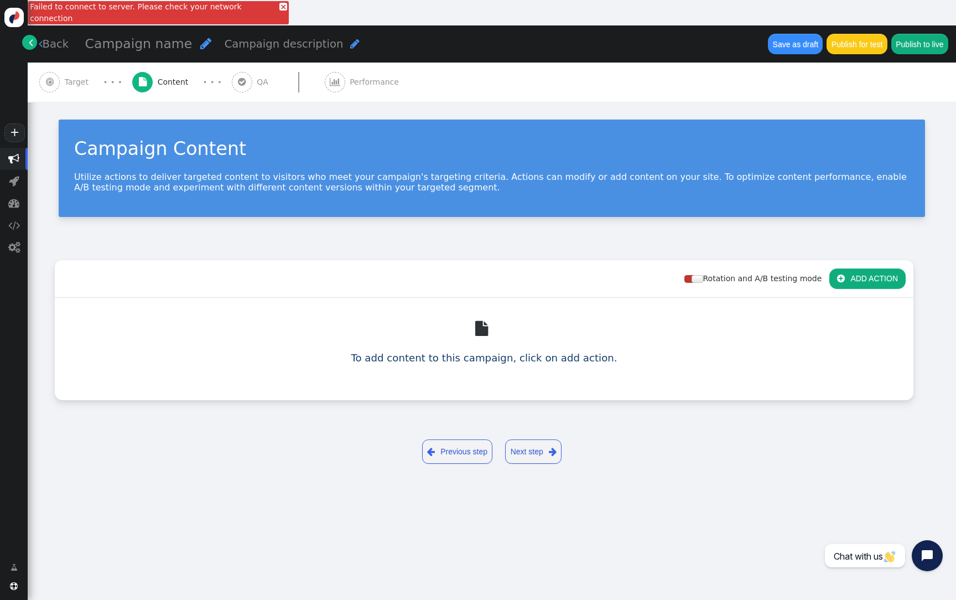
click at [259, 11] on div "Failed to connect to server. Please check your network connection" at bounding box center [158, 12] width 261 height 23
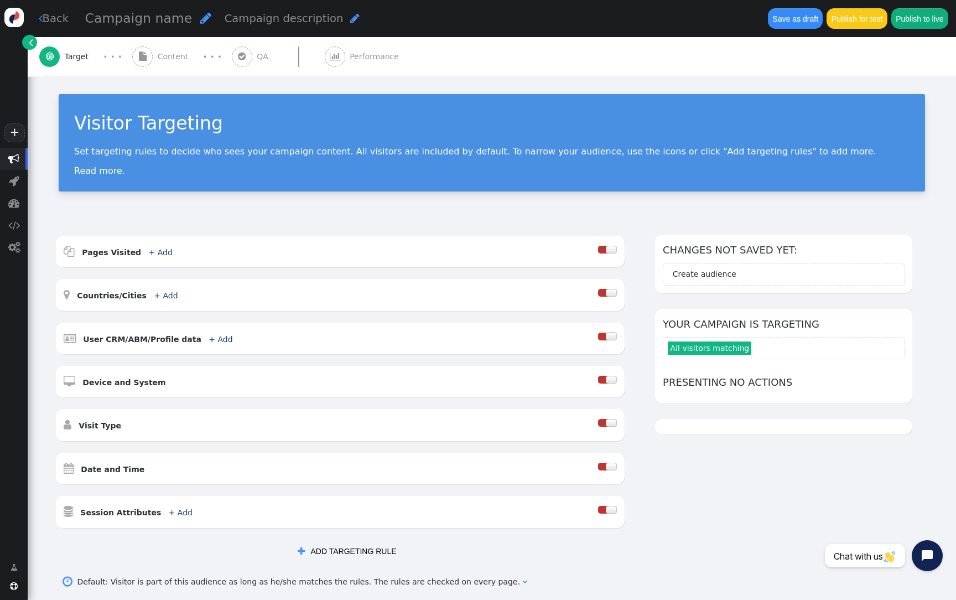
click at [155, 68] on div " Content" at bounding box center [162, 56] width 61 height 39
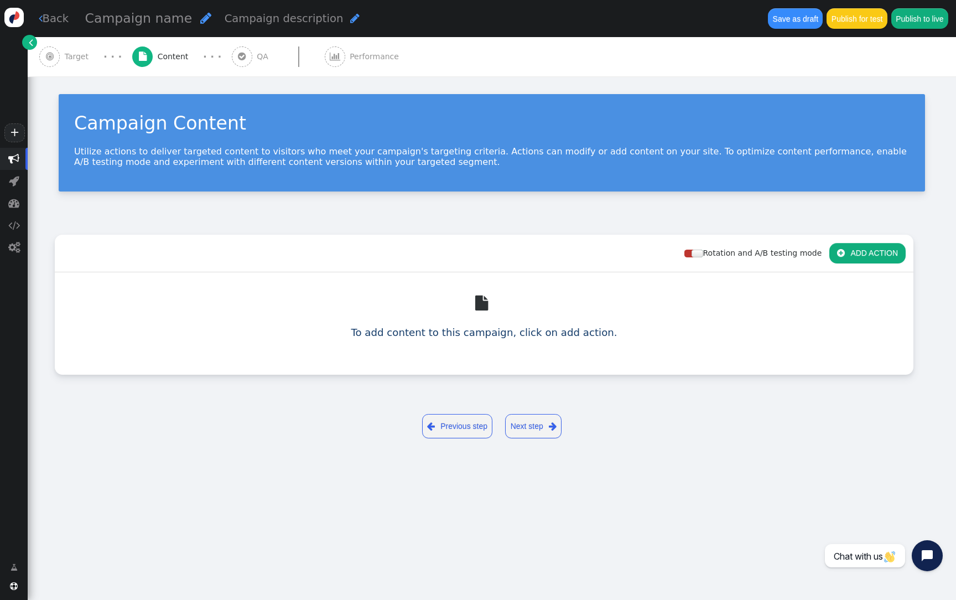
click at [248, 55] on div " QA" at bounding box center [252, 56] width 41 height 39
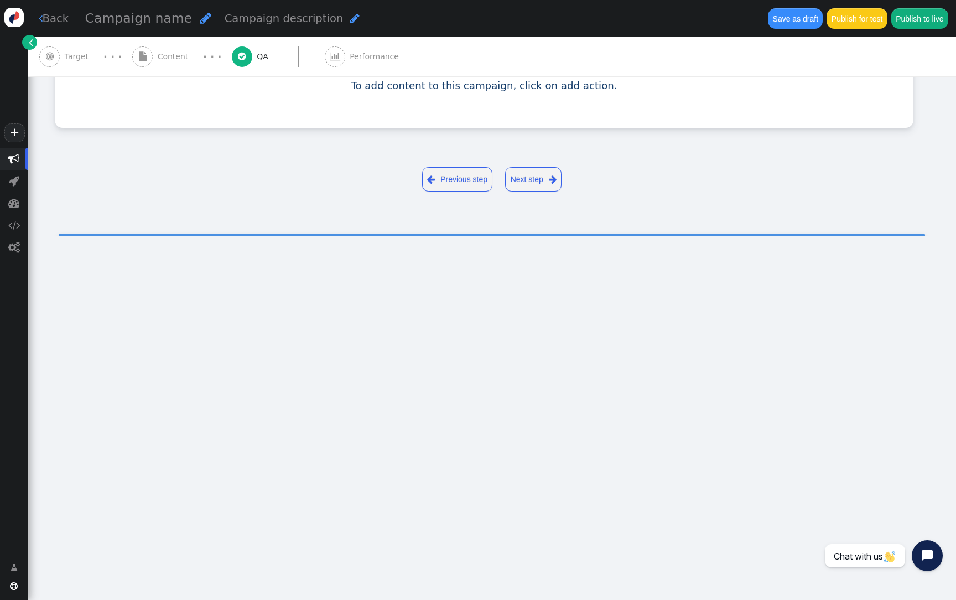
click at [80, 57] on span "Target" at bounding box center [79, 57] width 29 height 12
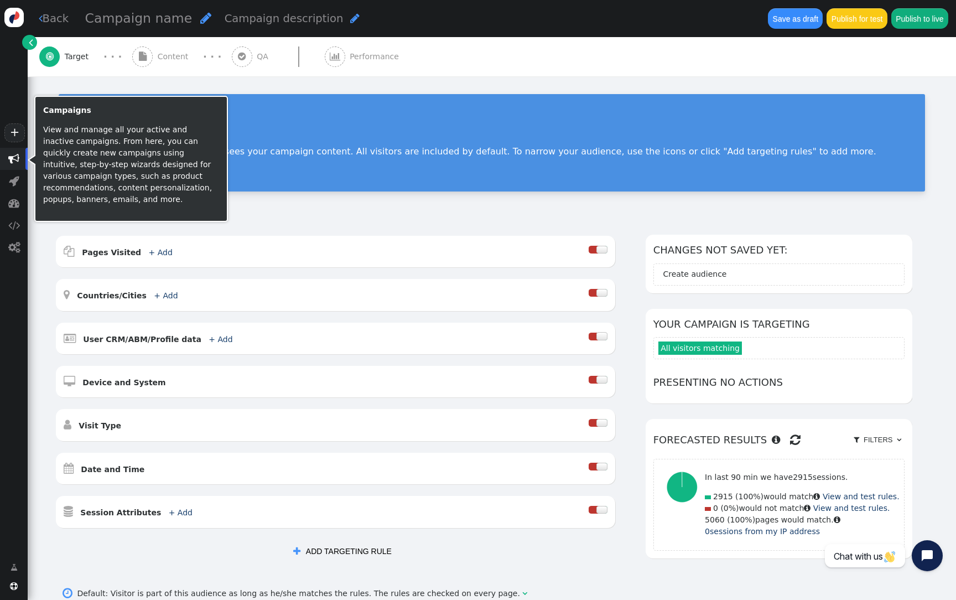
click at [18, 158] on span "" at bounding box center [13, 158] width 11 height 11
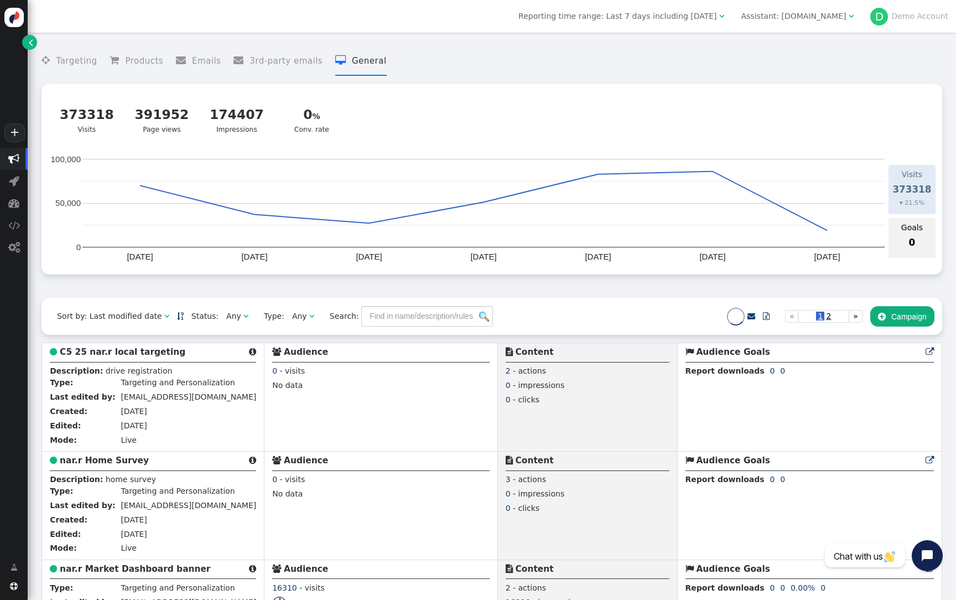
click at [811, 21] on div "Assistant: nar.realtor" at bounding box center [793, 17] width 105 height 12
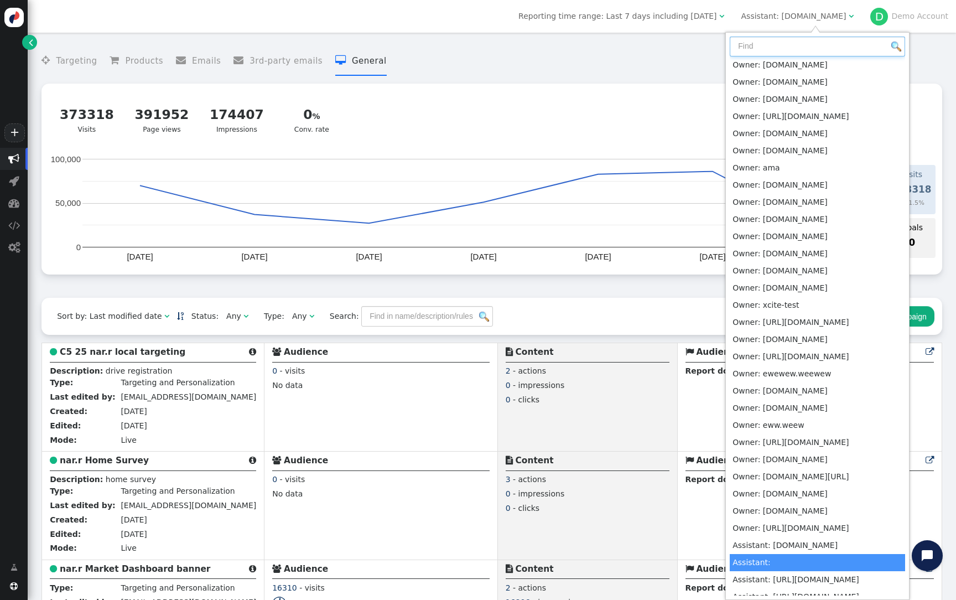
click at [796, 51] on input "text" at bounding box center [816, 47] width 175 height 20
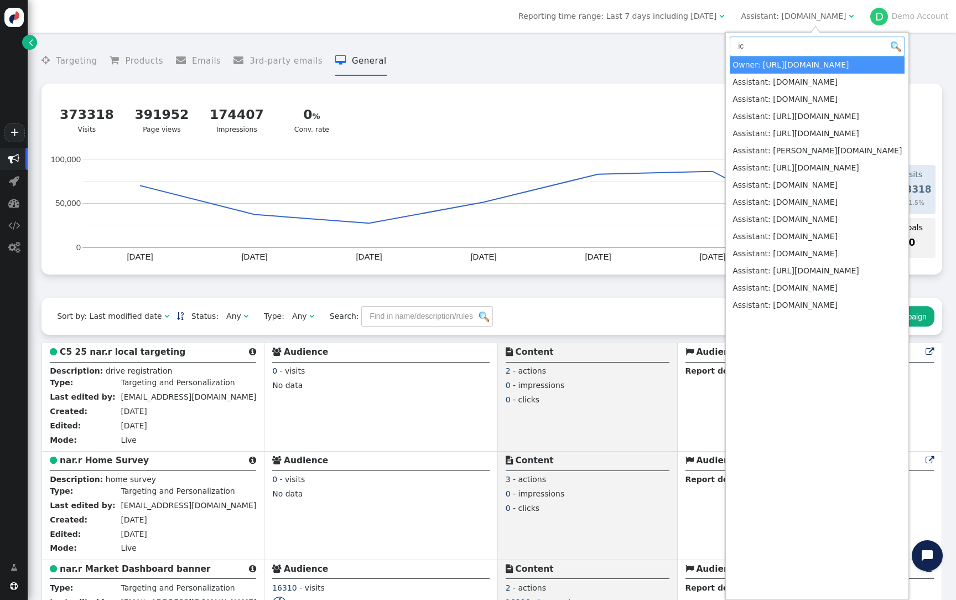
click at [800, 47] on input "ic" at bounding box center [816, 47] width 175 height 20
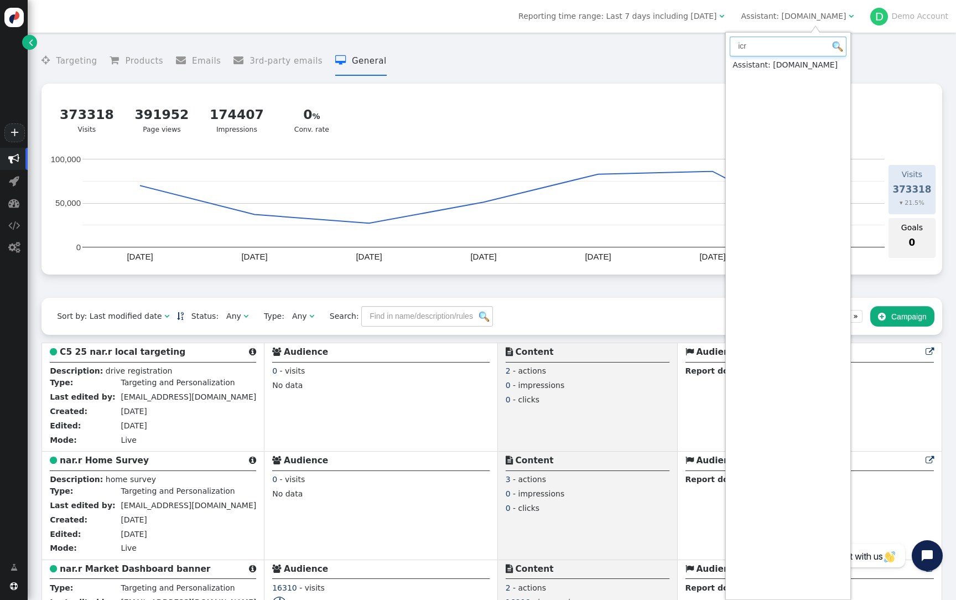
type input "icr"
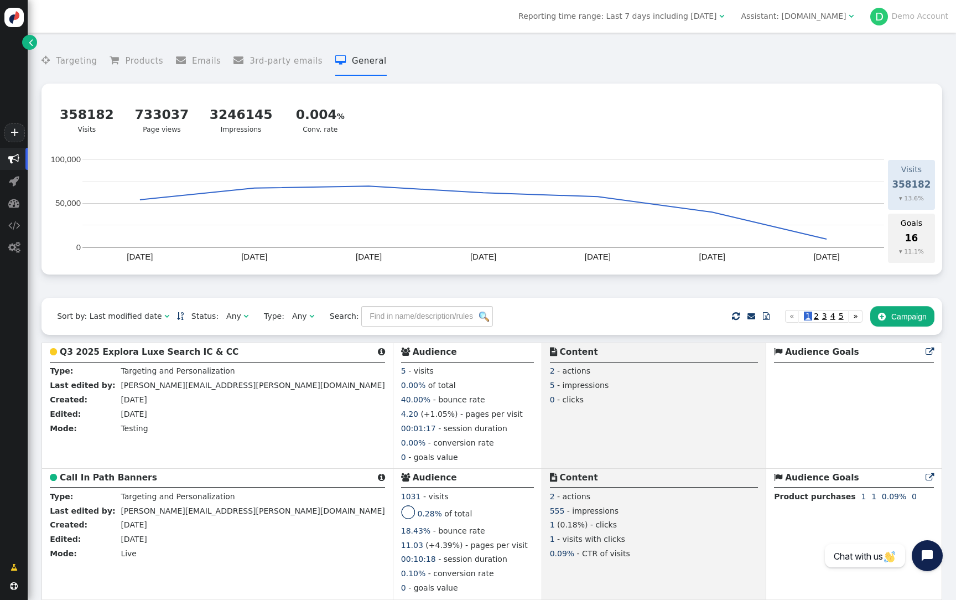
click at [809, 18] on div "Assistant: icruise.com" at bounding box center [793, 17] width 105 height 12
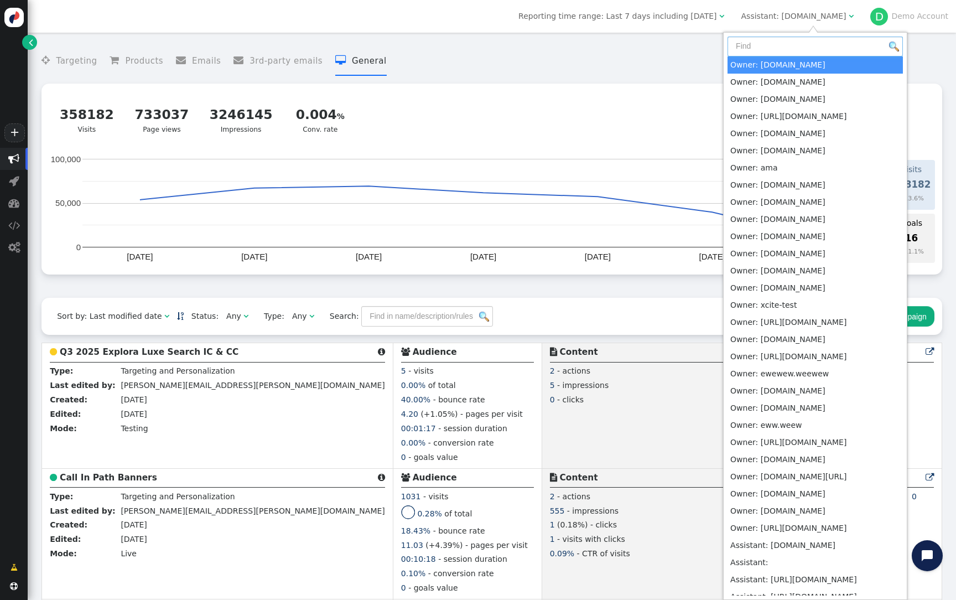
click at [789, 45] on input "text" at bounding box center [814, 47] width 175 height 20
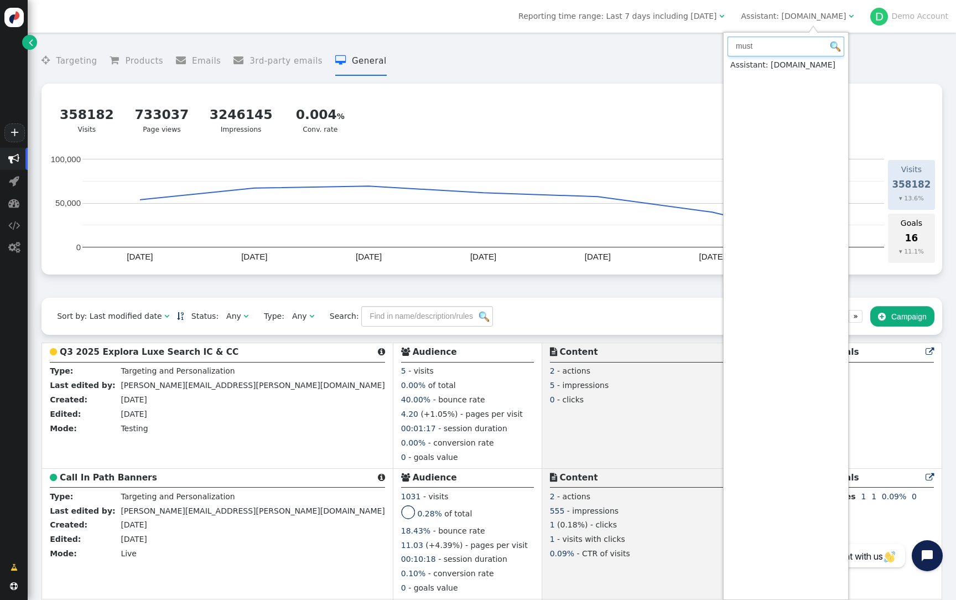
type input "must"
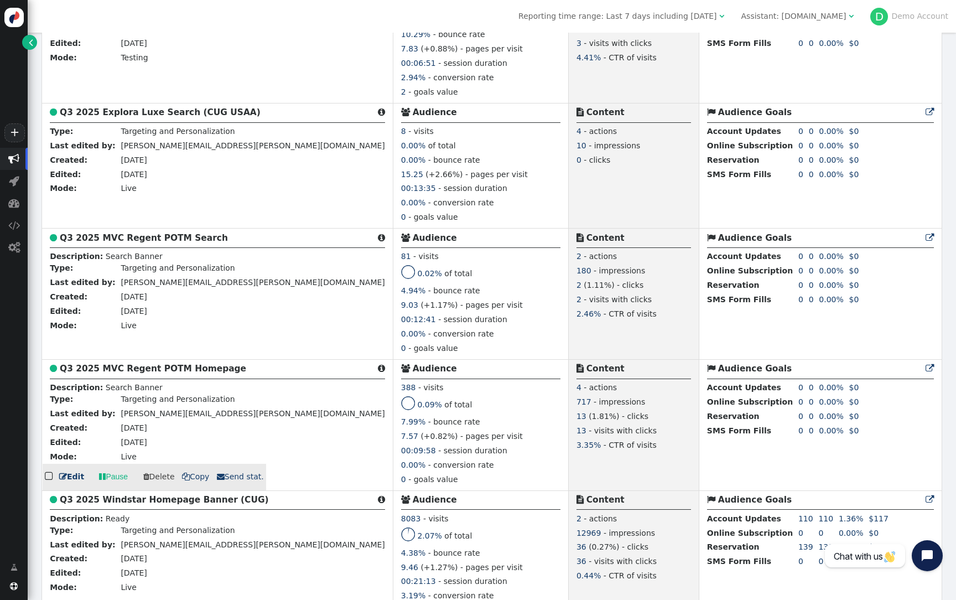
scroll to position [373, 0]
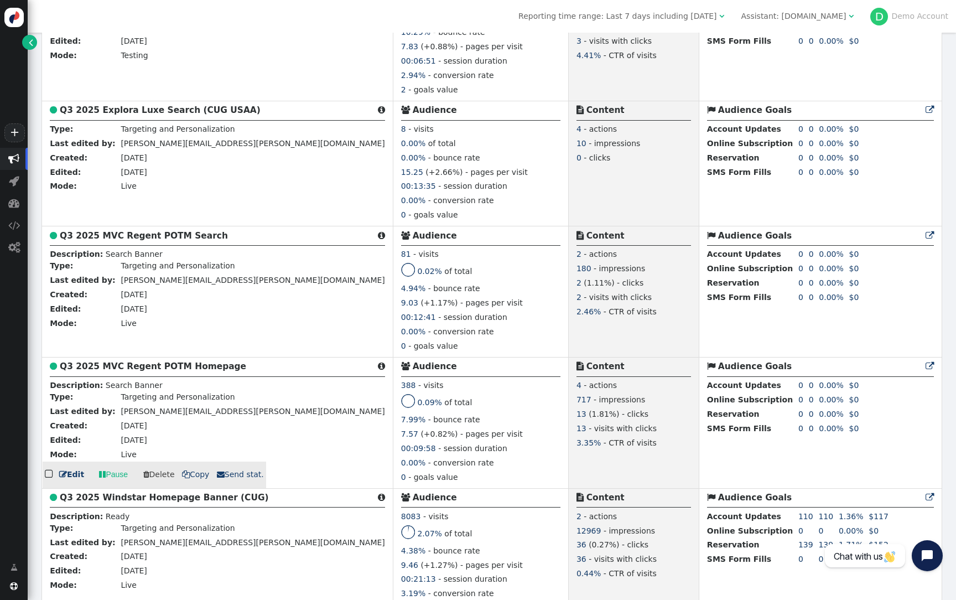
click at [167, 371] on b "Q3 2025 MVC Regent POTM Homepage" at bounding box center [153, 366] width 186 height 10
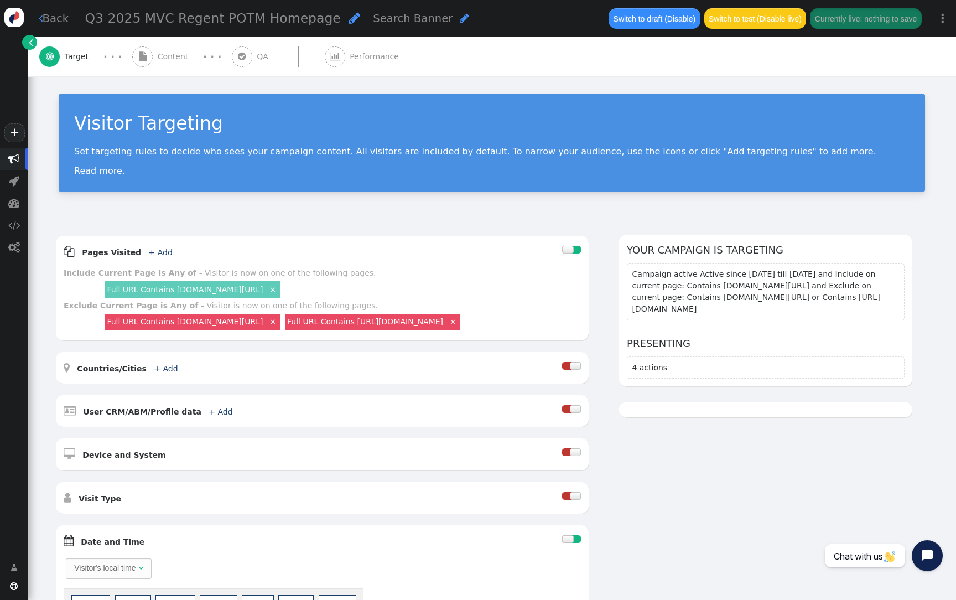
click at [177, 70] on div " Content" at bounding box center [162, 56] width 61 height 39
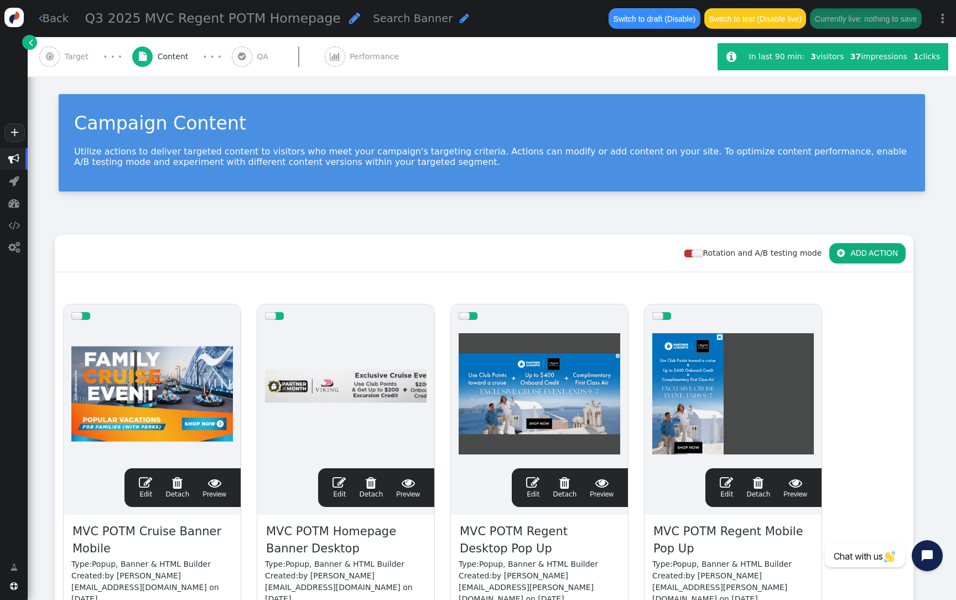
click at [185, 61] on span "Content" at bounding box center [175, 57] width 35 height 12
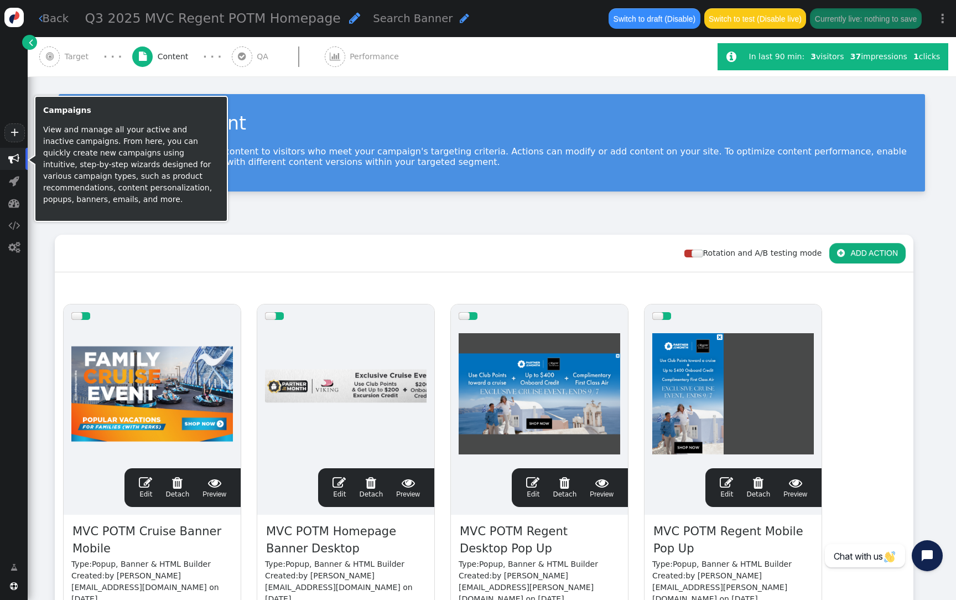
click at [8, 158] on span "" at bounding box center [13, 158] width 11 height 11
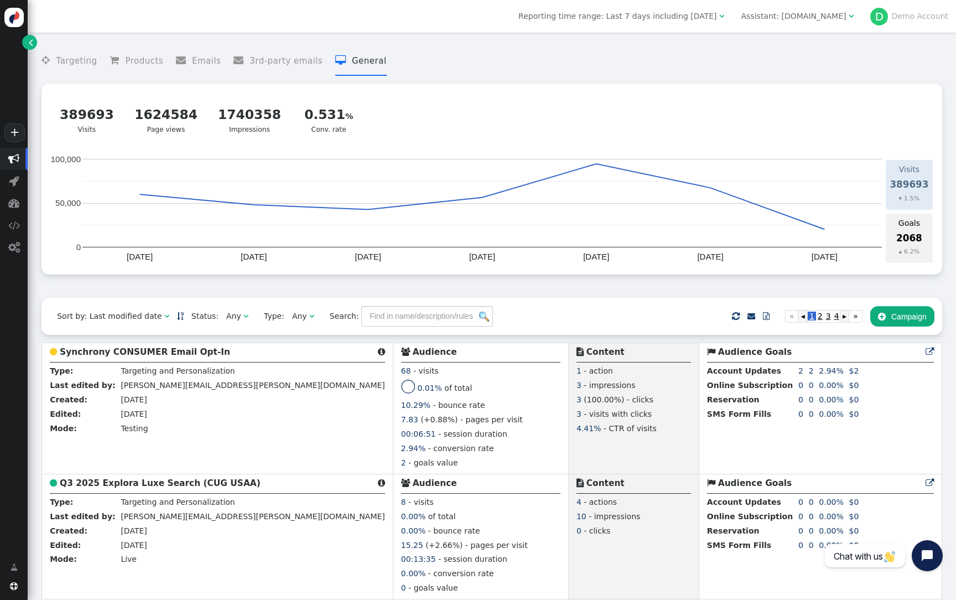
click at [883, 320] on span "" at bounding box center [882, 316] width 8 height 9
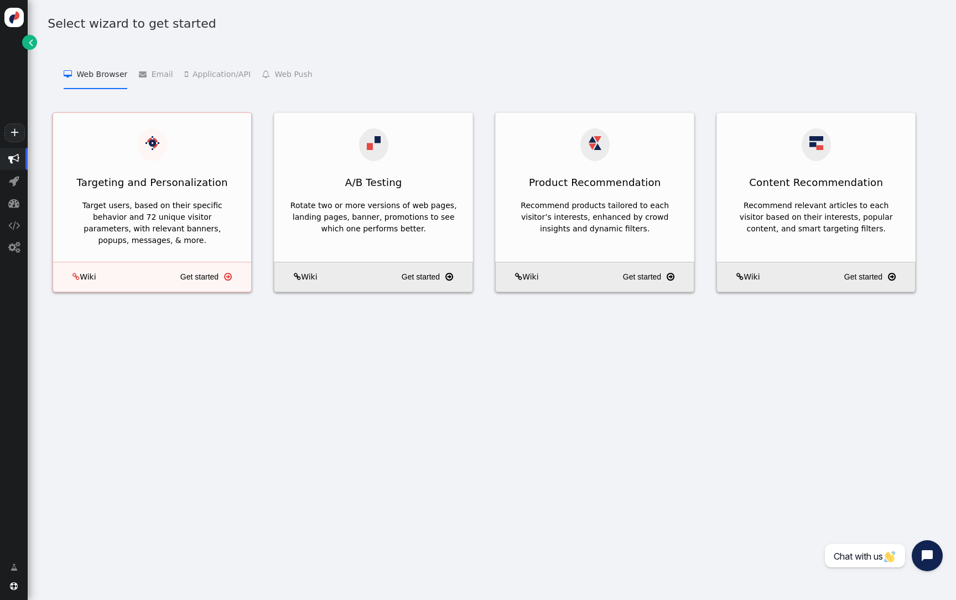
click at [164, 196] on div "Target users, based on their specific behavior and 72 unique visitor parameters…" at bounding box center [152, 229] width 198 height 66
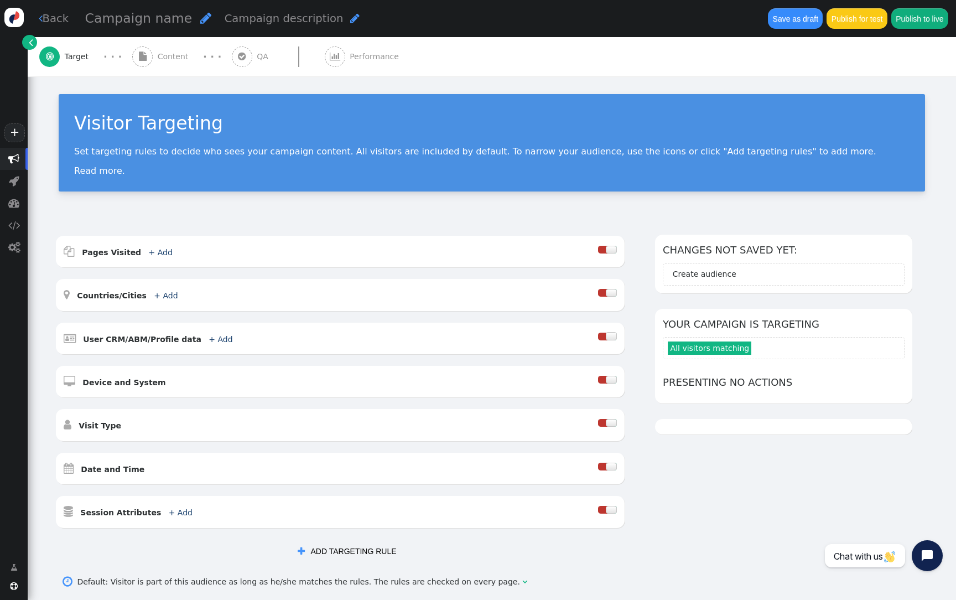
click at [181, 56] on span "Content" at bounding box center [175, 57] width 35 height 12
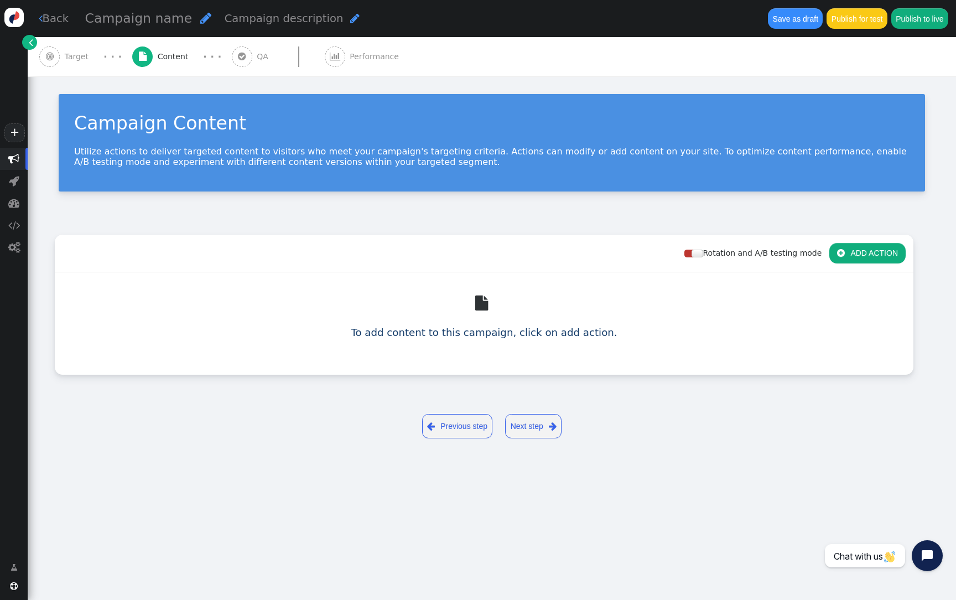
click at [14, 131] on link "+" at bounding box center [14, 132] width 20 height 19
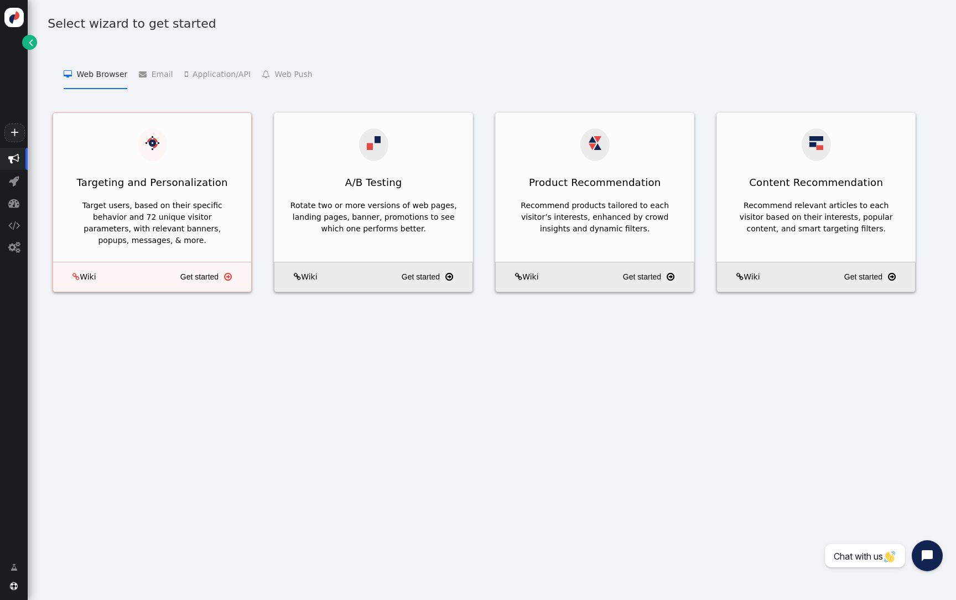
click at [220, 184] on div "Targeting and Personalization" at bounding box center [152, 182] width 198 height 27
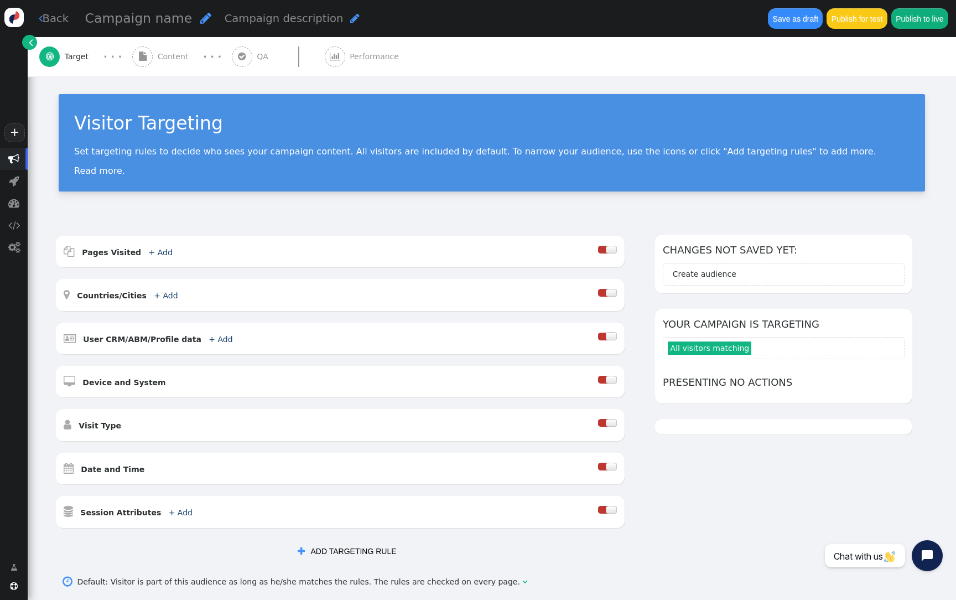
click at [185, 66] on div " Content" at bounding box center [162, 56] width 61 height 39
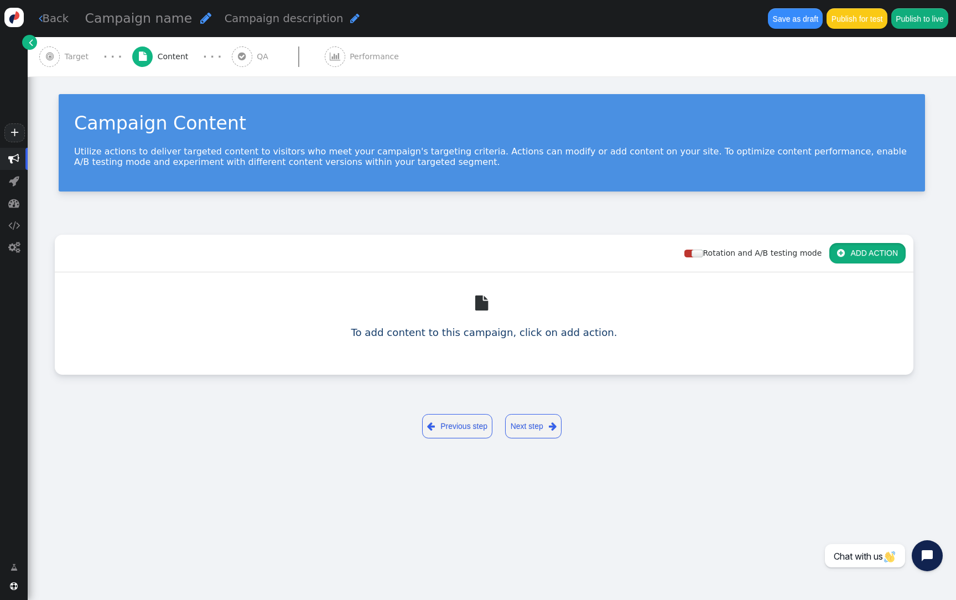
click at [874, 255] on button " ADD ACTION" at bounding box center [867, 253] width 76 height 20
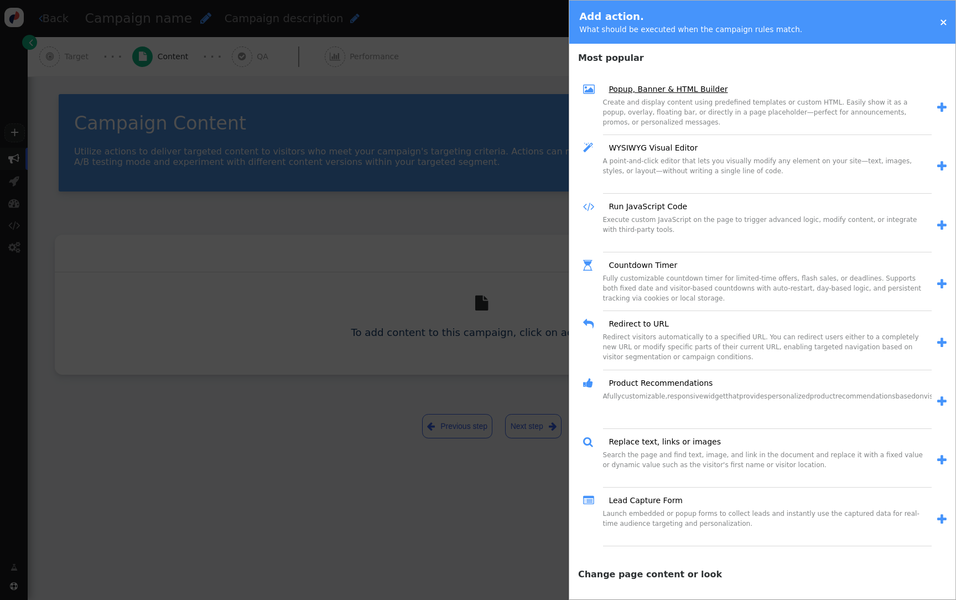
click at [684, 91] on link "Popup, Banner & HTML Builder" at bounding box center [664, 90] width 127 height 12
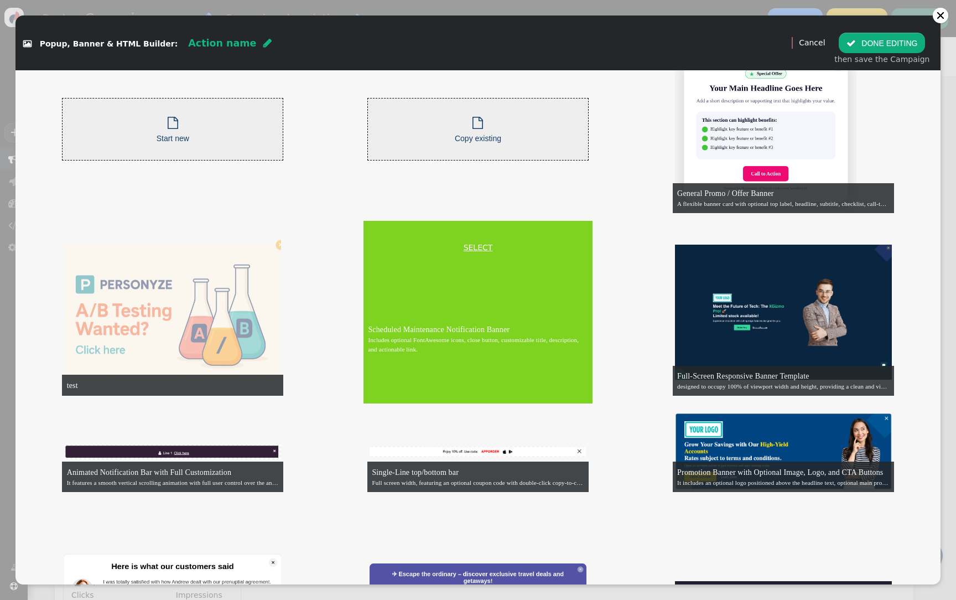
scroll to position [54, 0]
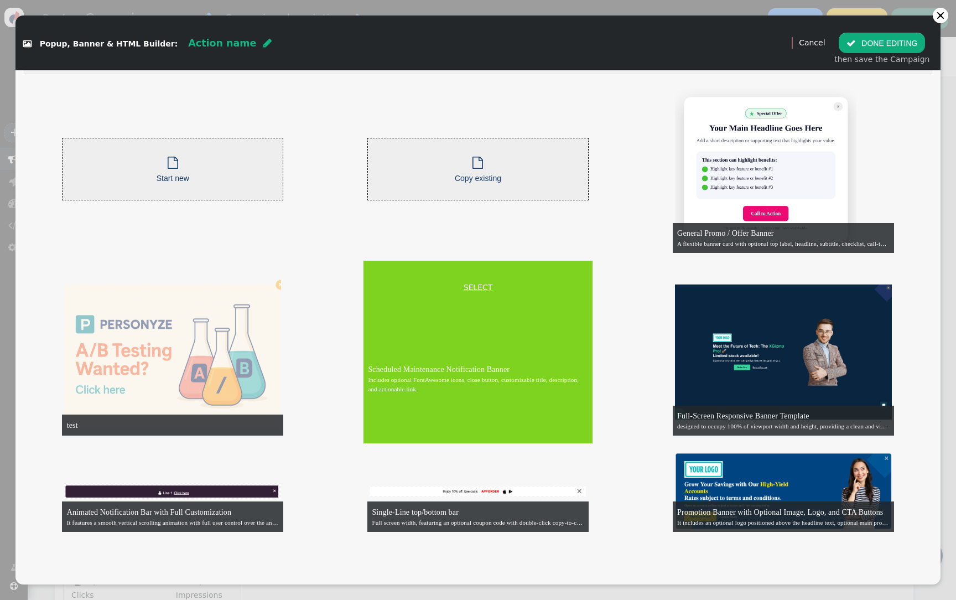
click at [478, 283] on link "SELECT" at bounding box center [478, 288] width 225 height 12
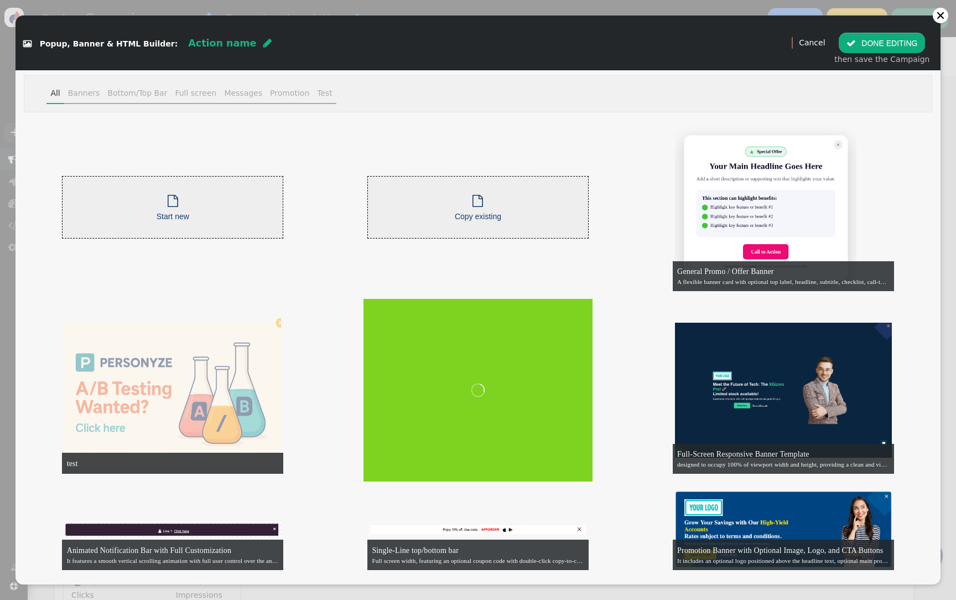
scroll to position [0, 0]
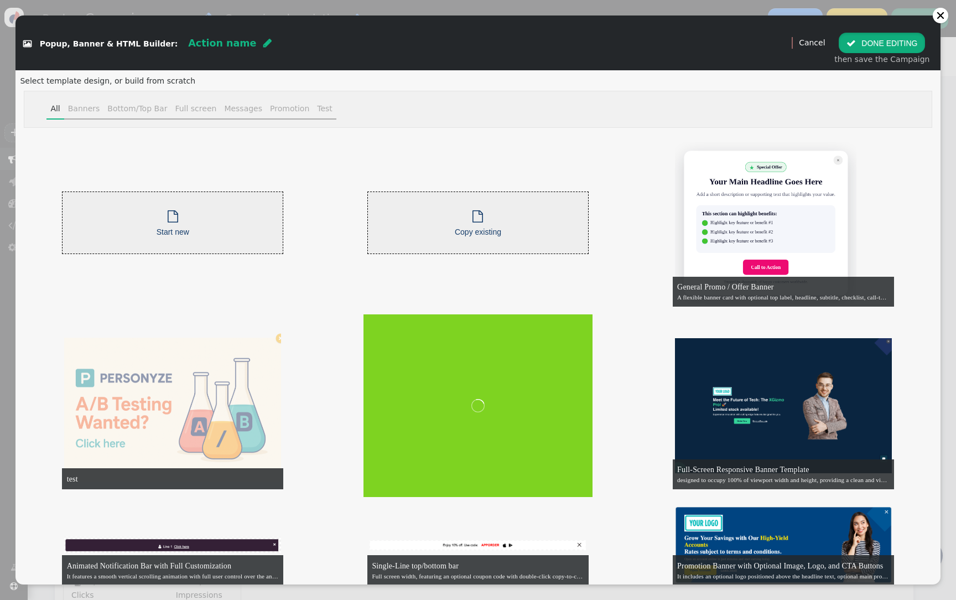
click at [883, 48] on button " DONE EDITING" at bounding box center [881, 43] width 86 height 20
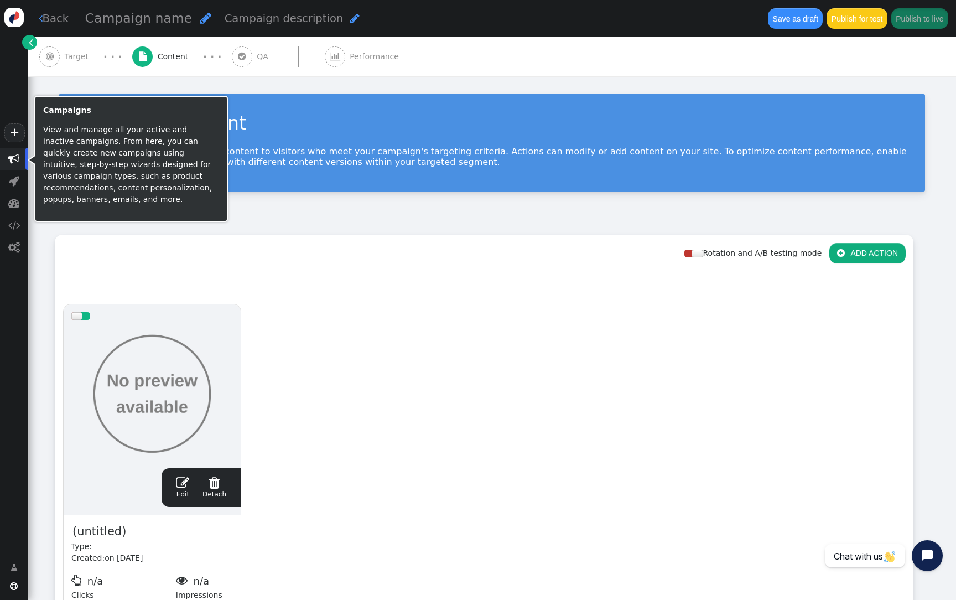
click at [8, 153] on span "" at bounding box center [13, 158] width 11 height 11
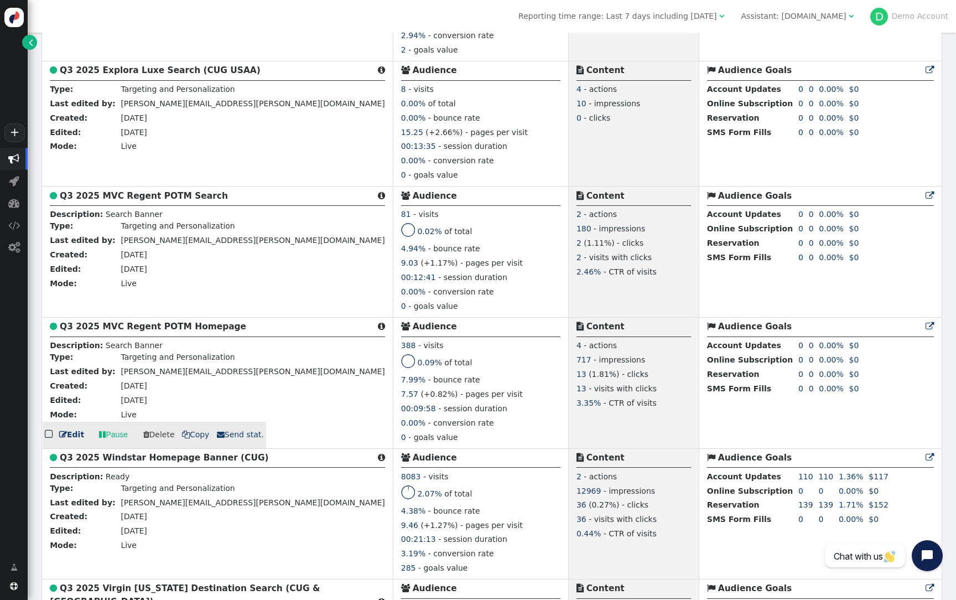
scroll to position [410, 0]
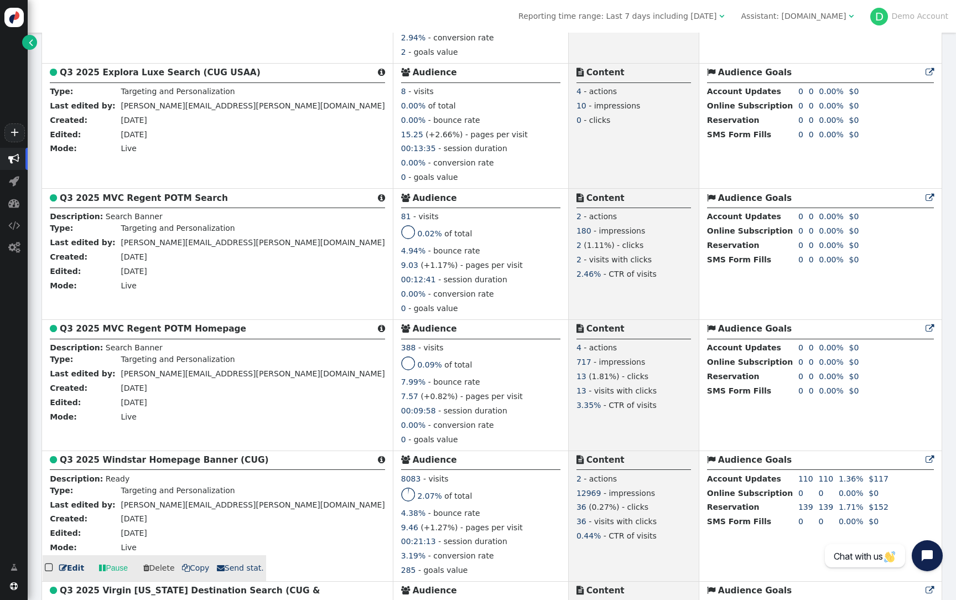
click at [164, 463] on b "Q3 2025 Windstar Homepage Banner (CUG)" at bounding box center [164, 460] width 209 height 10
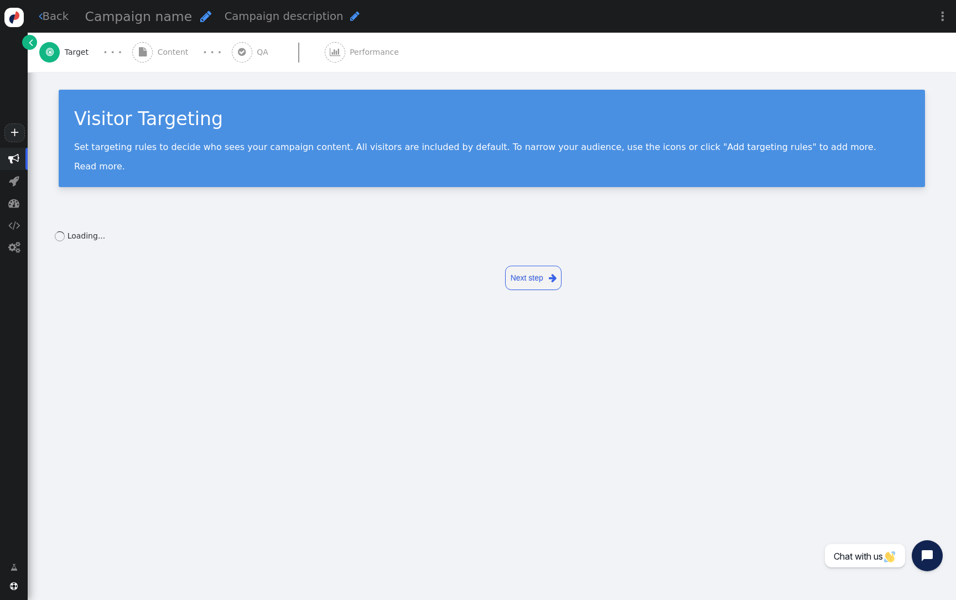
click at [168, 59] on div " Content" at bounding box center [162, 52] width 61 height 39
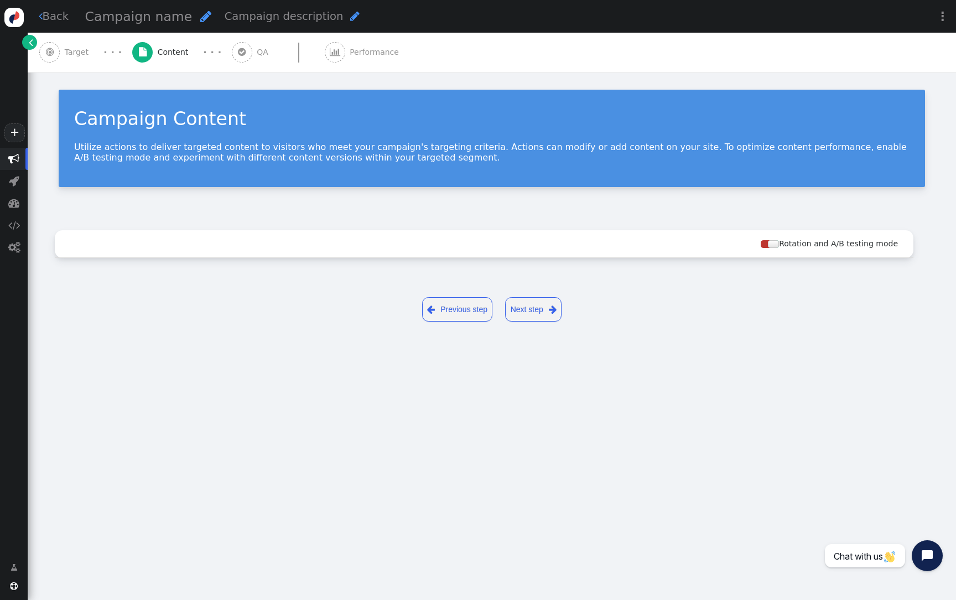
click at [96, 59] on div "· · ·" at bounding box center [112, 52] width 39 height 15
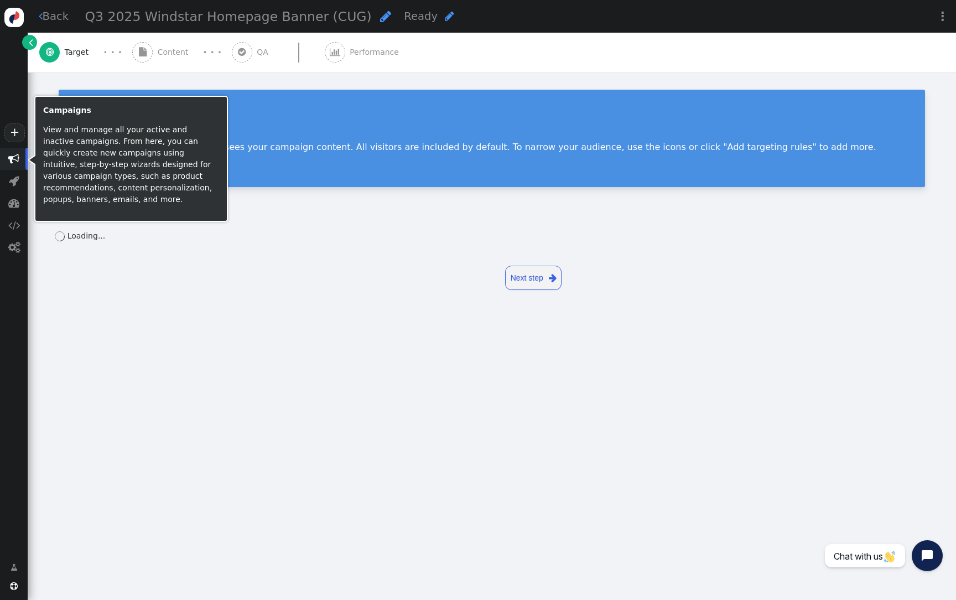
click at [8, 157] on span "" at bounding box center [13, 158] width 11 height 11
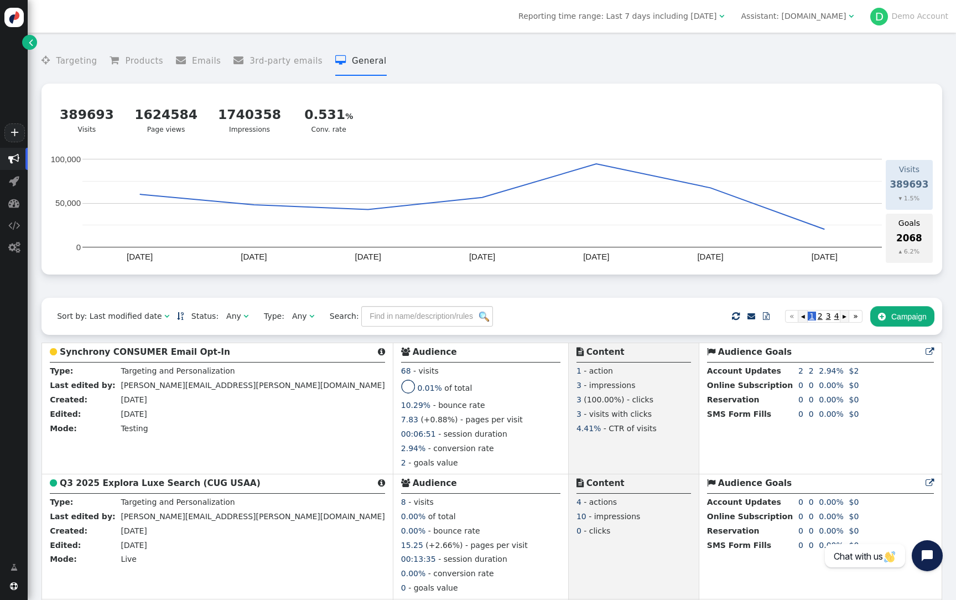
click at [874, 9] on span "D Demo Account" at bounding box center [909, 17] width 78 height 18
click at [879, 16] on div "D" at bounding box center [879, 17] width 18 height 18
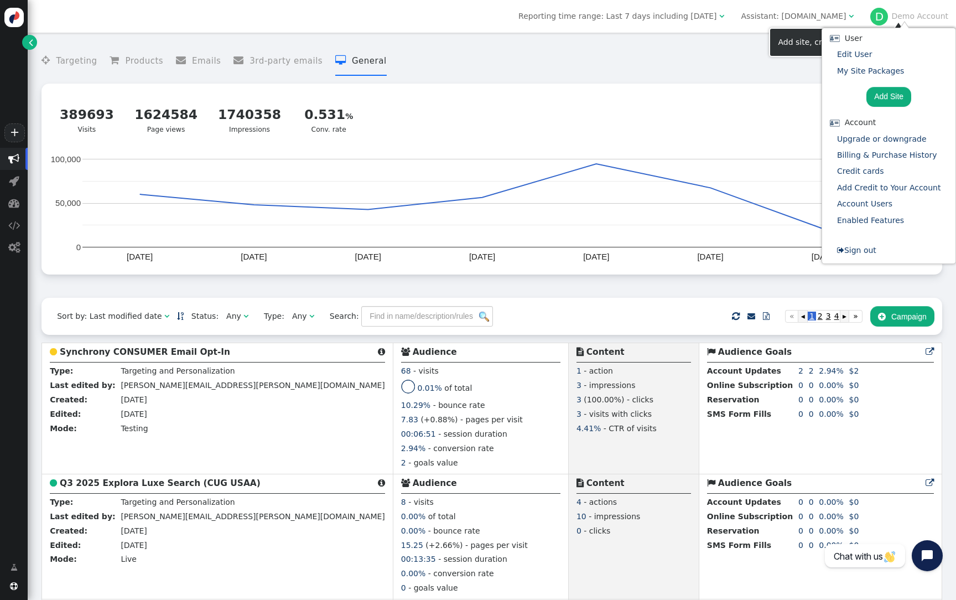
click at [864, 245] on form " Sign out" at bounding box center [856, 250] width 59 height 16
click at [864, 249] on link " Sign out" at bounding box center [856, 250] width 39 height 9
